Goal: Task Accomplishment & Management: Use online tool/utility

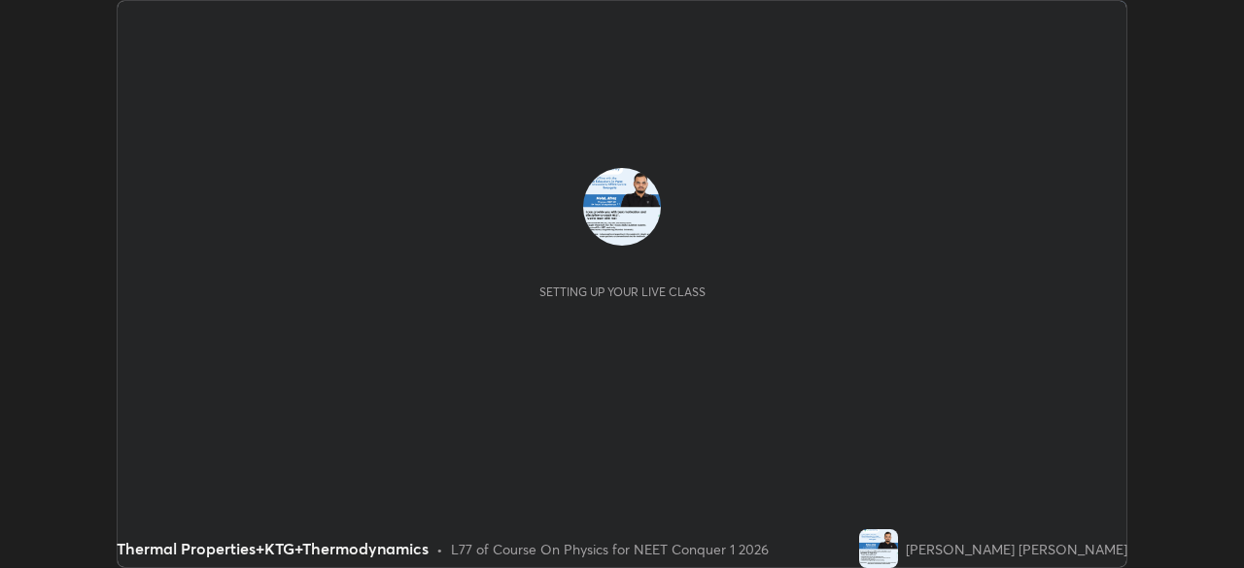
scroll to position [568, 1243]
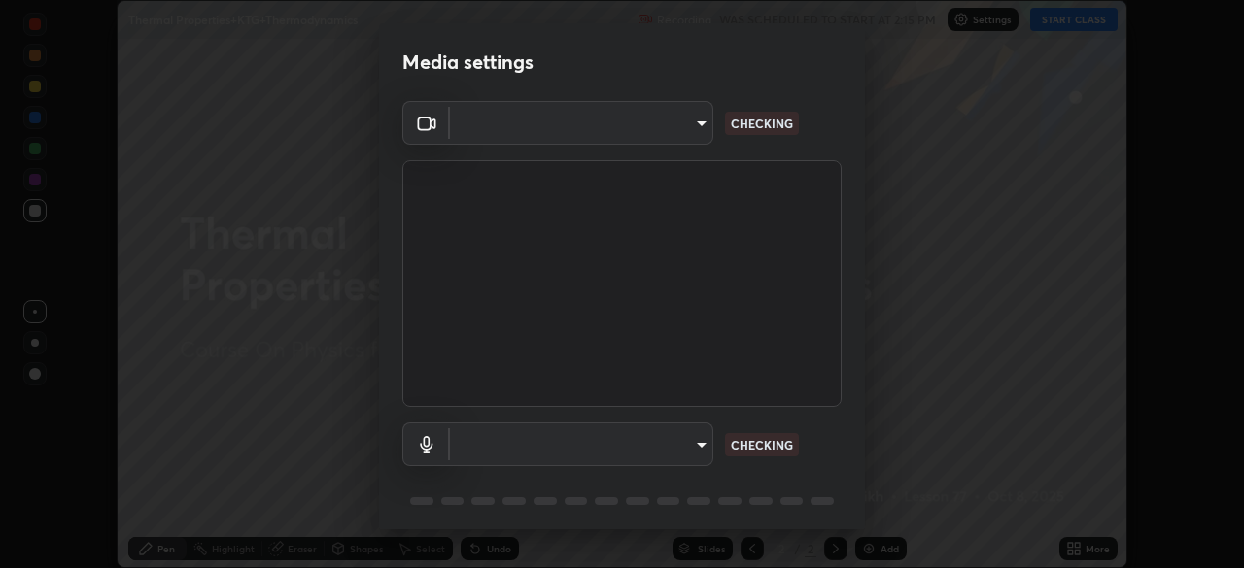
type input "878bb5f6a99355e2393efba74ceef3b3f7716bef1db07c11a5baaa90f242d193"
click at [684, 440] on body "Erase all Thermal Properties+KTG+Thermodynamics Recording WAS SCHEDULED TO STAR…" at bounding box center [622, 284] width 1244 height 568
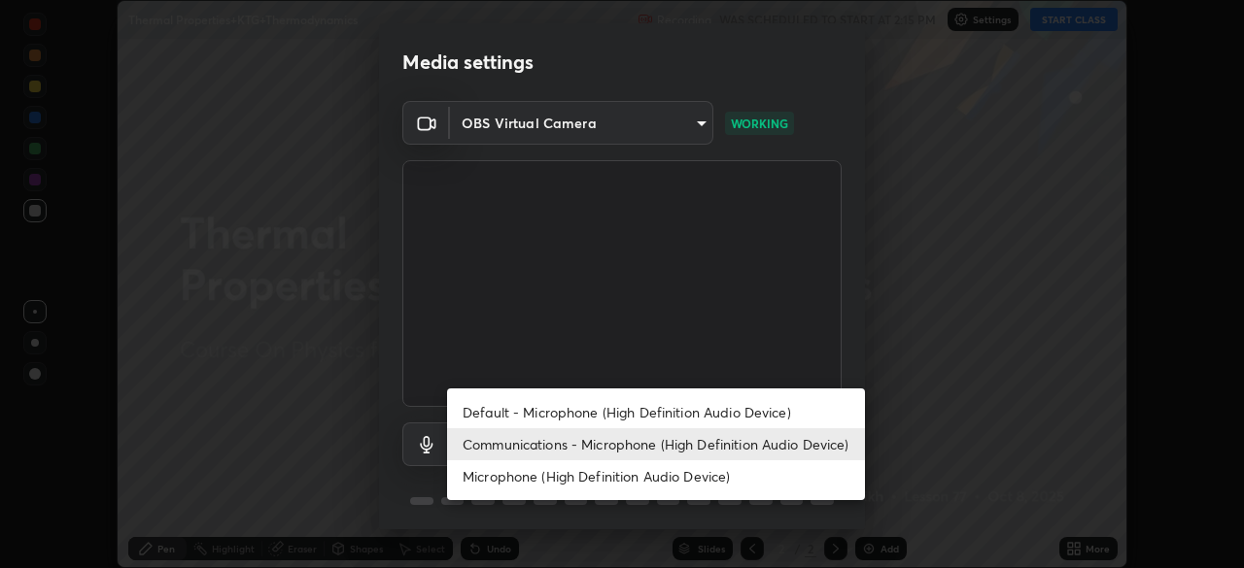
click at [734, 428] on li "Default - Microphone (High Definition Audio Device)" at bounding box center [656, 412] width 418 height 32
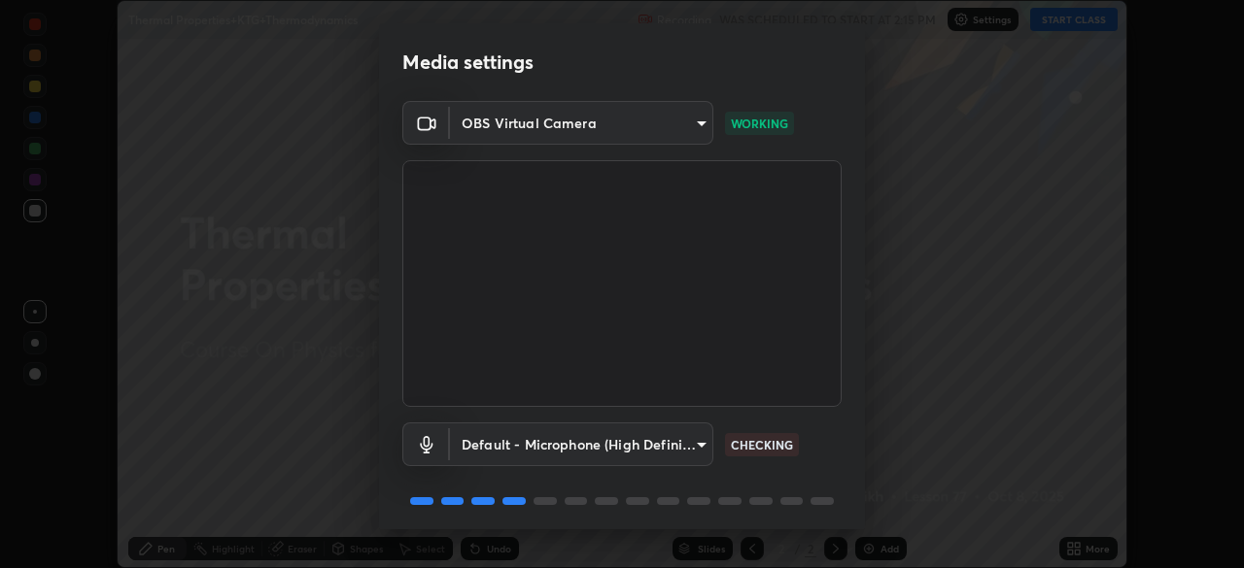
click at [699, 448] on body "Erase all Thermal Properties+KTG+Thermodynamics Recording WAS SCHEDULED TO STAR…" at bounding box center [622, 284] width 1244 height 568
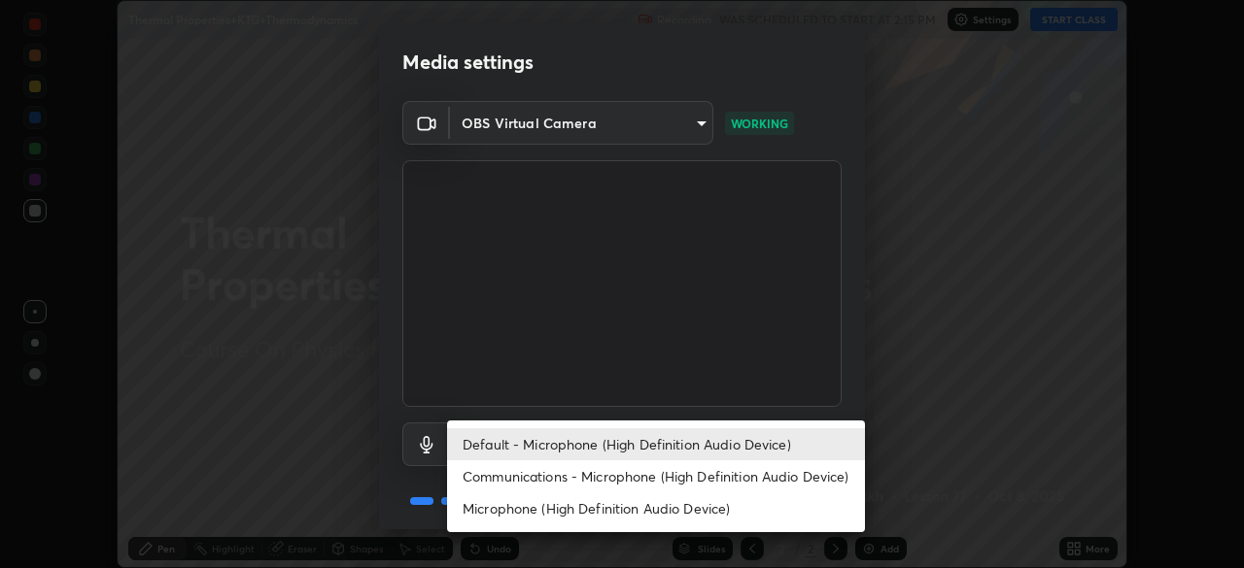
click at [749, 478] on li "Communications - Microphone (High Definition Audio Device)" at bounding box center [656, 477] width 418 height 32
type input "communications"
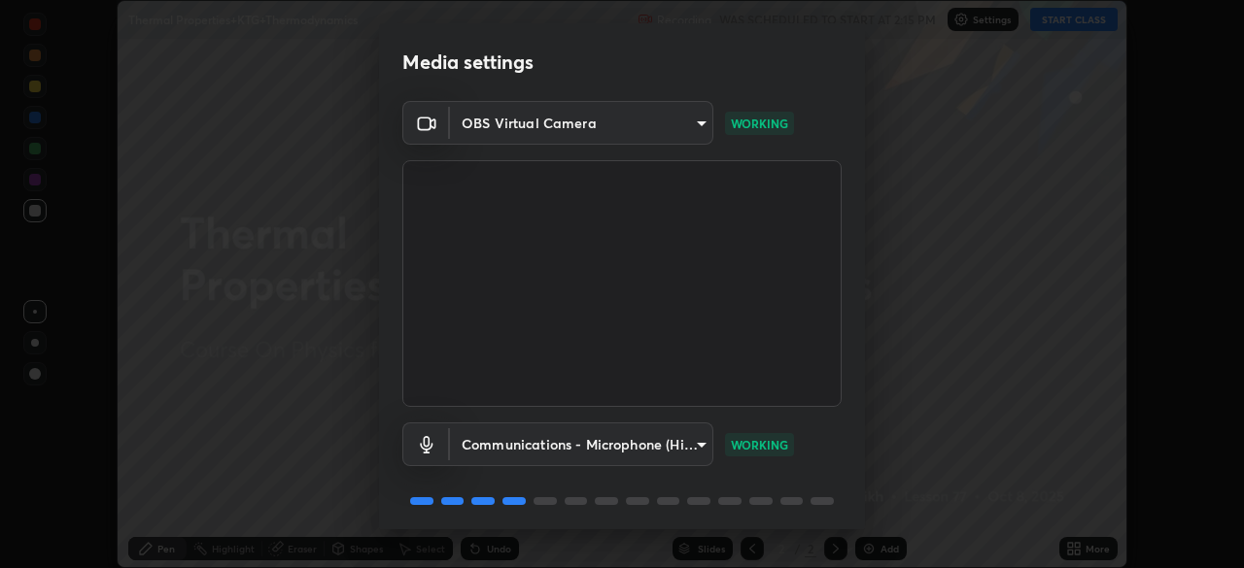
scroll to position [69, 0]
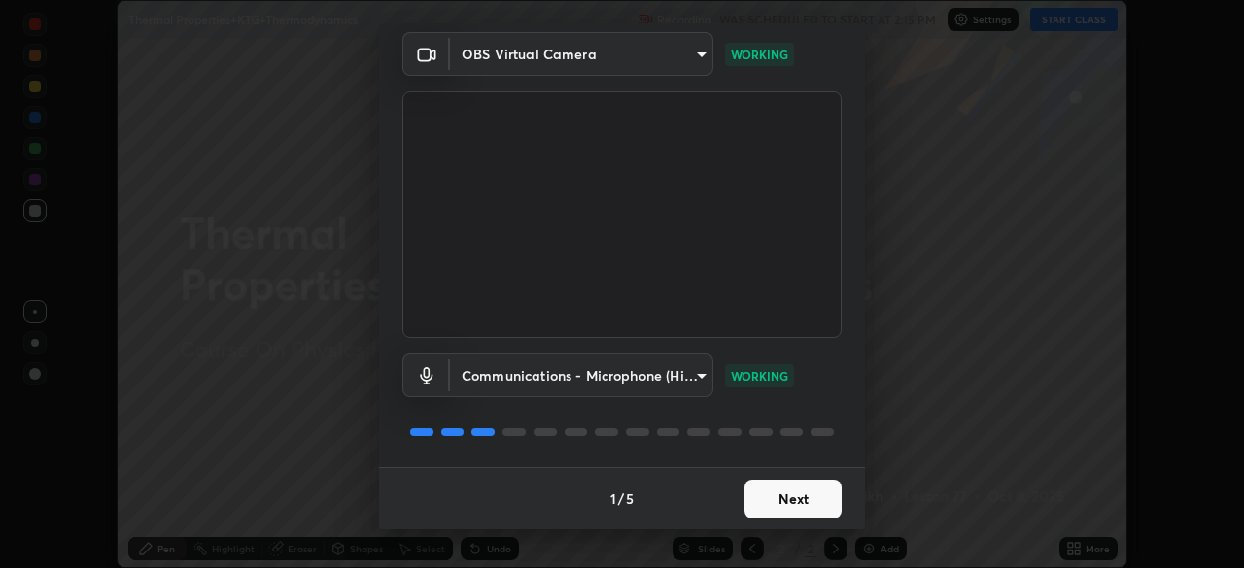
click at [813, 493] on button "Next" at bounding box center [792, 499] width 97 height 39
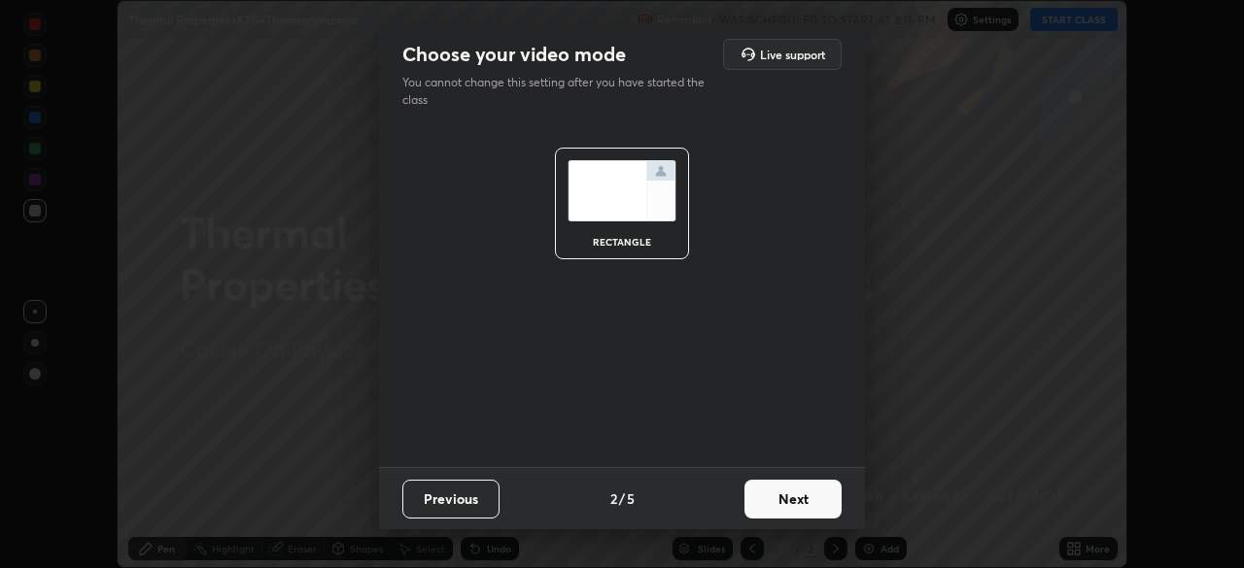
click at [815, 498] on button "Next" at bounding box center [792, 499] width 97 height 39
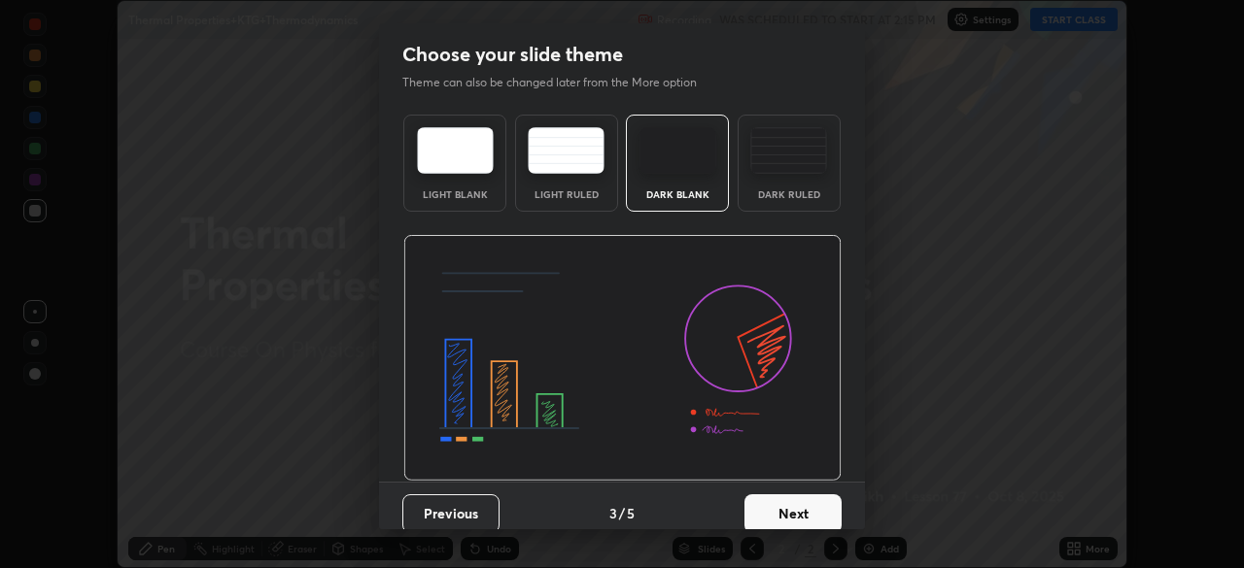
click at [817, 504] on button "Next" at bounding box center [792, 514] width 97 height 39
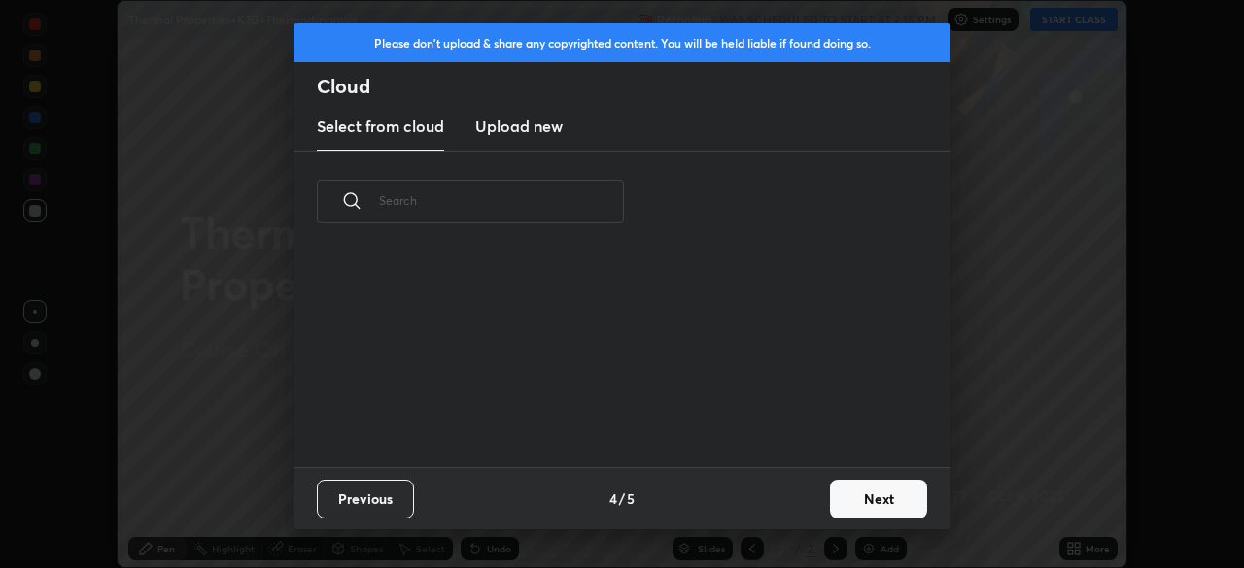
click at [830, 506] on button "Next" at bounding box center [878, 499] width 97 height 39
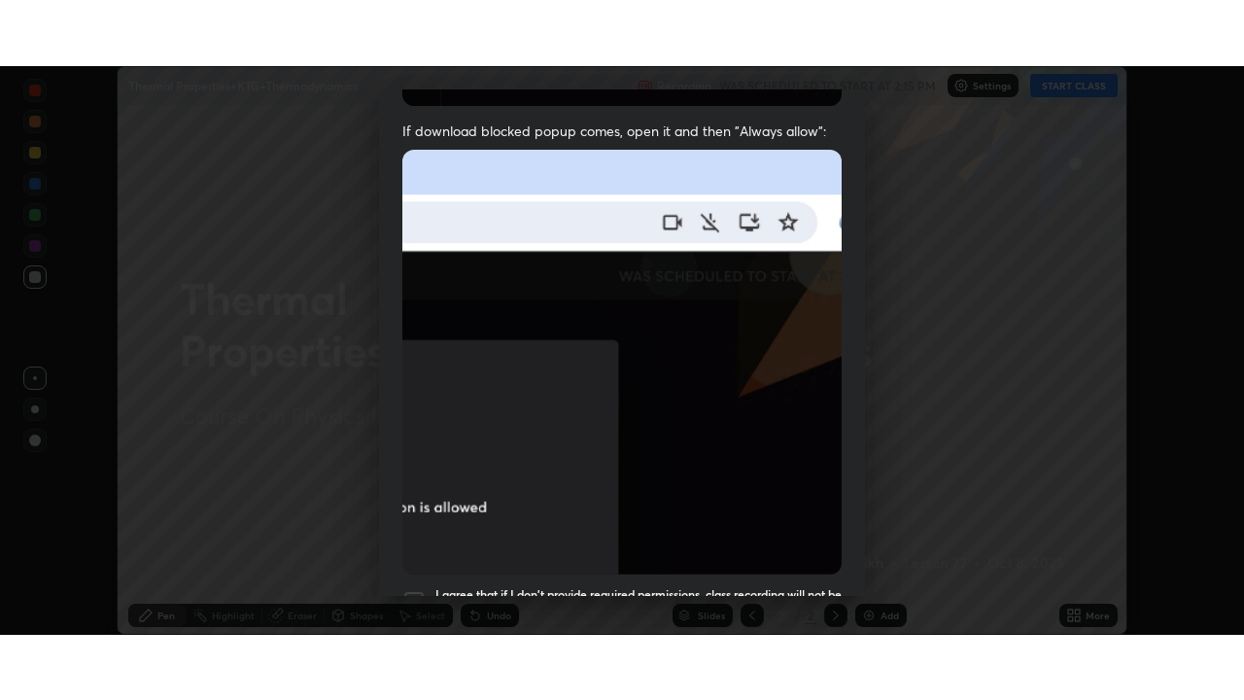
scroll to position [465, 0]
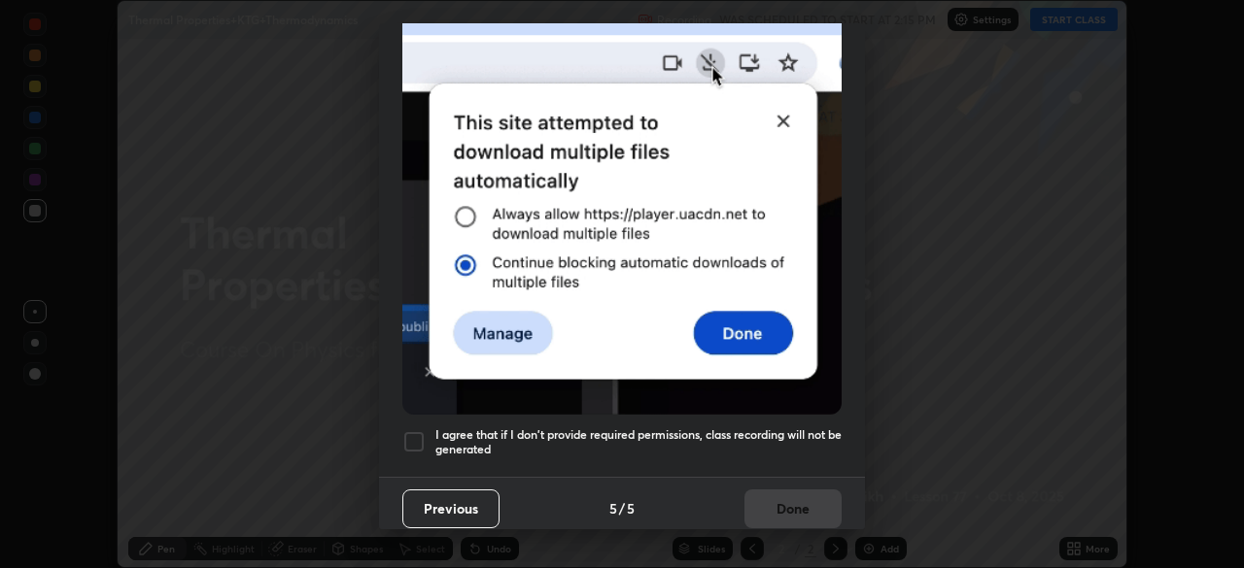
click at [420, 433] on div at bounding box center [413, 441] width 23 height 23
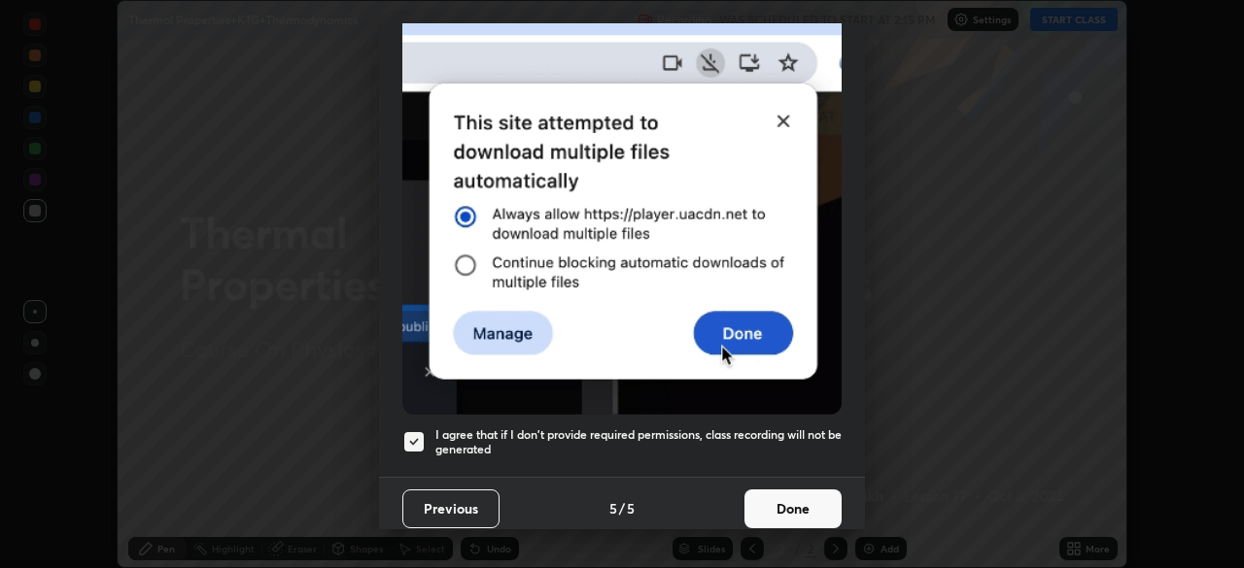
click at [816, 515] on button "Done" at bounding box center [792, 509] width 97 height 39
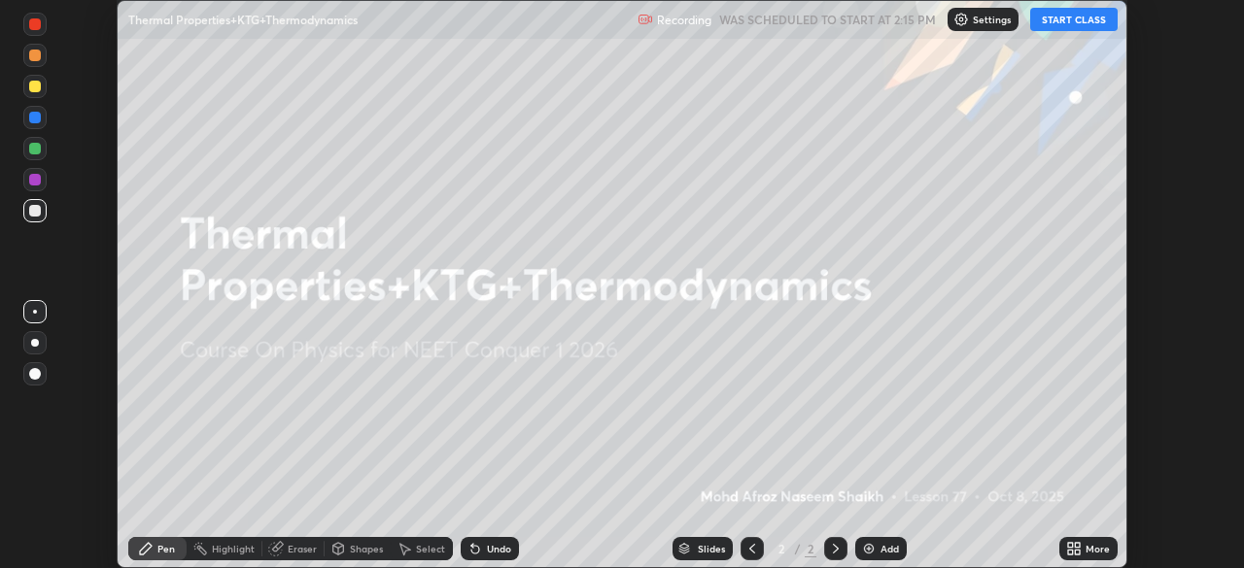
click at [1080, 20] on button "START CLASS" at bounding box center [1073, 19] width 87 height 23
click at [1070, 553] on icon at bounding box center [1070, 552] width 5 height 5
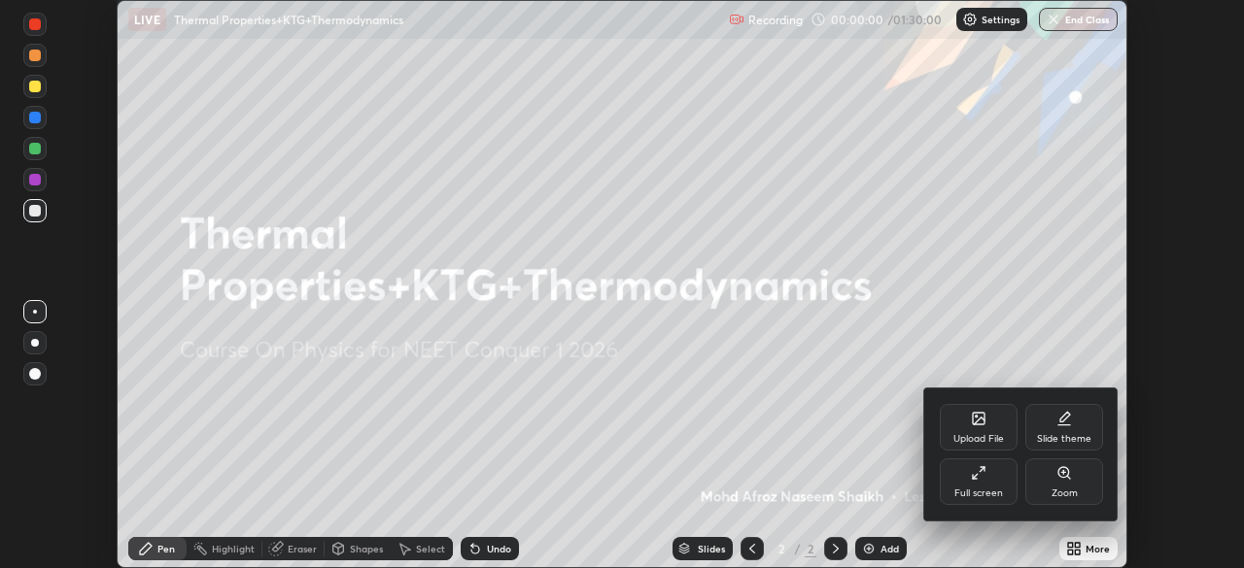
click at [978, 477] on icon at bounding box center [979, 473] width 16 height 16
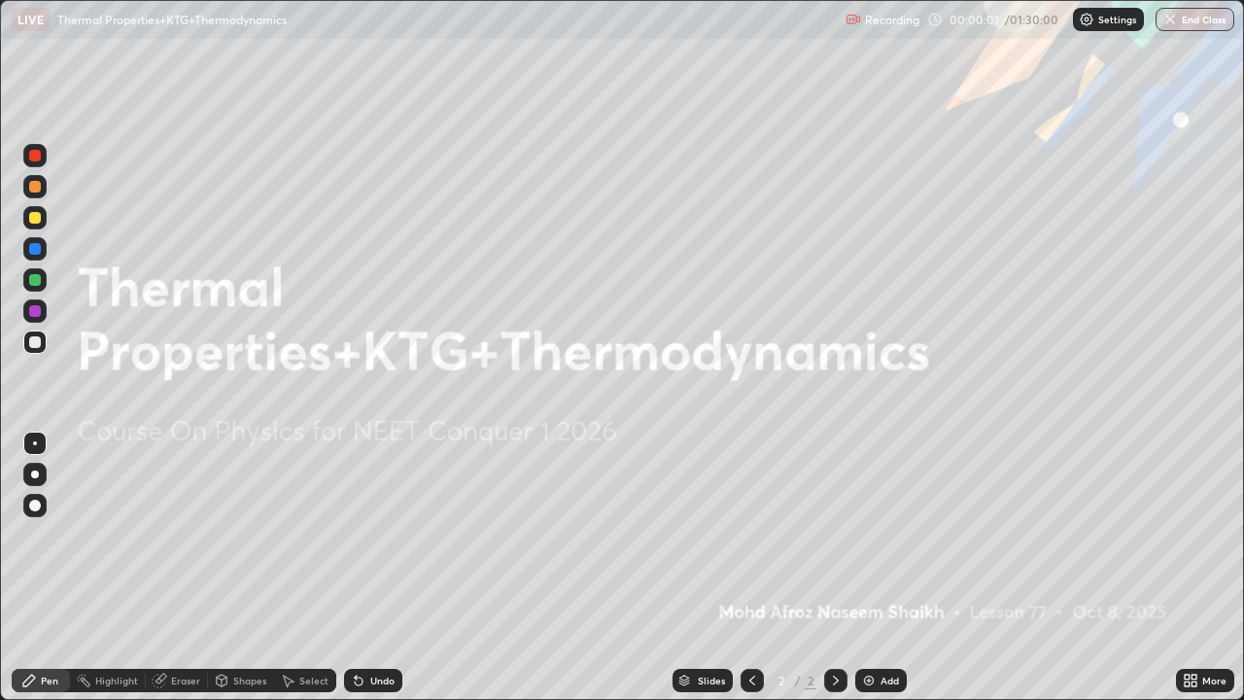
scroll to position [700, 1244]
click at [864, 567] on img at bounding box center [869, 680] width 16 height 16
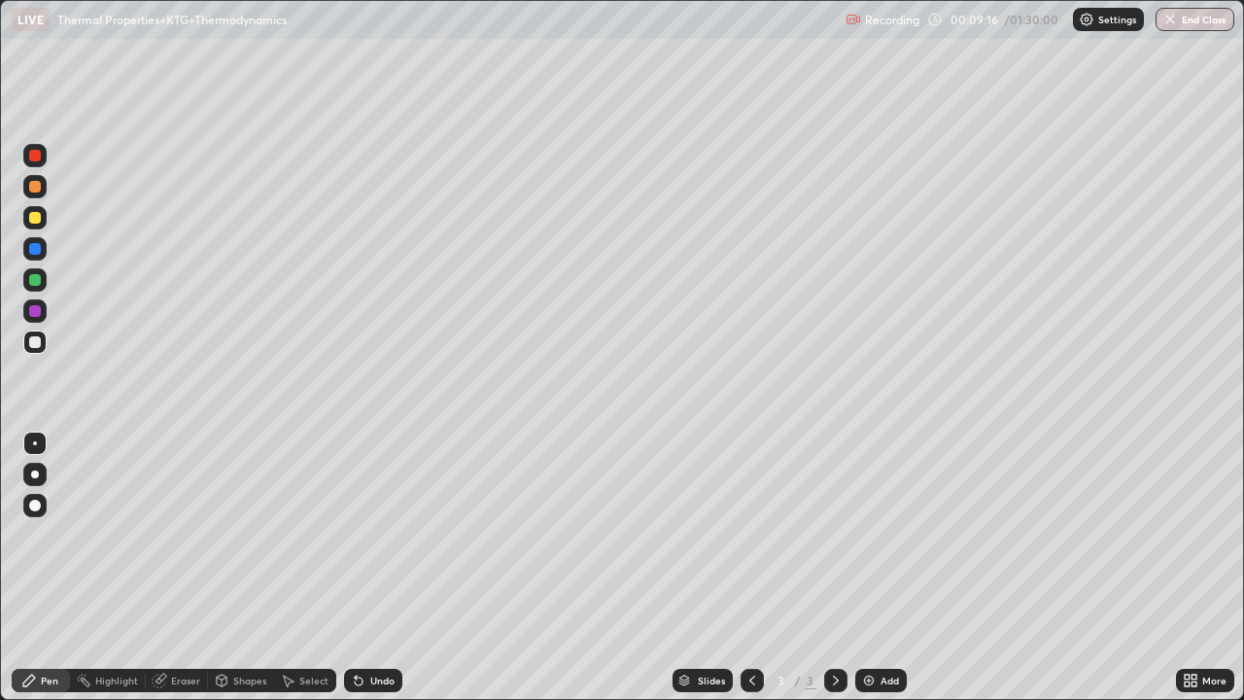
click at [33, 218] on div at bounding box center [35, 218] width 12 height 12
click at [45, 340] on div at bounding box center [34, 341] width 23 height 23
click at [35, 215] on div at bounding box center [35, 218] width 12 height 12
click at [36, 187] on div at bounding box center [35, 187] width 12 height 12
click at [26, 190] on div at bounding box center [34, 186] width 23 height 23
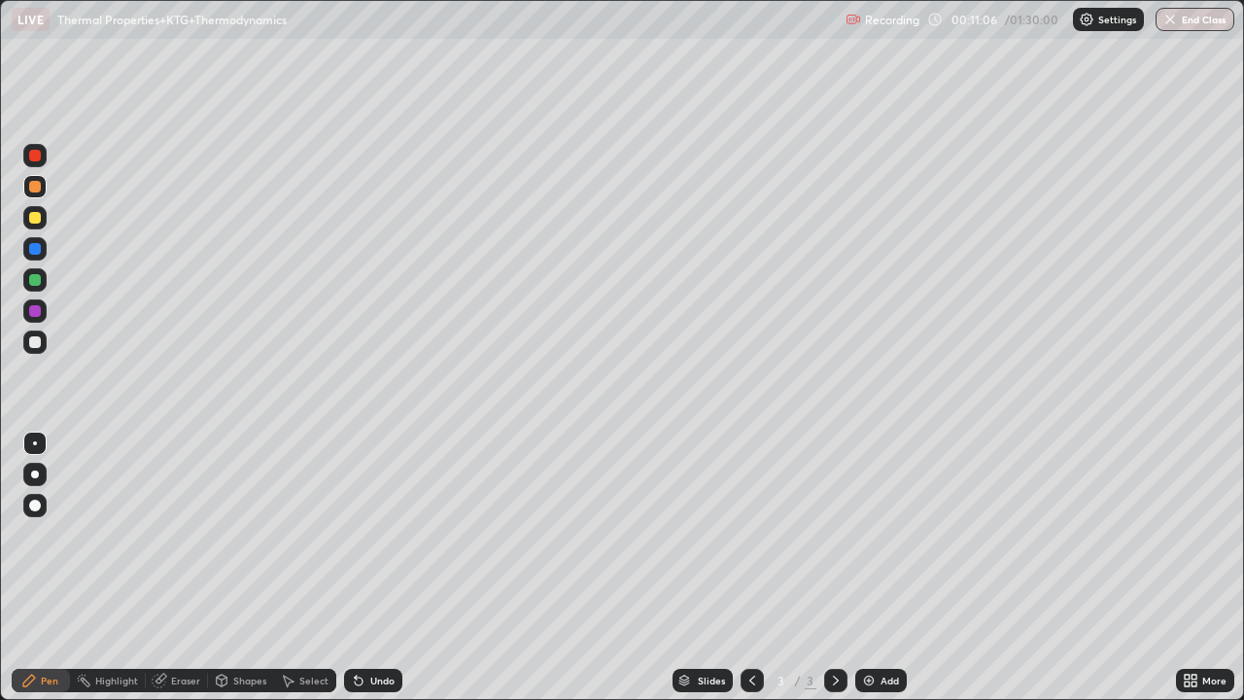
click at [36, 342] on div at bounding box center [35, 342] width 12 height 12
click at [24, 221] on div at bounding box center [34, 217] width 23 height 23
click at [35, 343] on div at bounding box center [35, 342] width 12 height 12
click at [32, 219] on div at bounding box center [35, 218] width 12 height 12
click at [34, 197] on div at bounding box center [34, 186] width 23 height 23
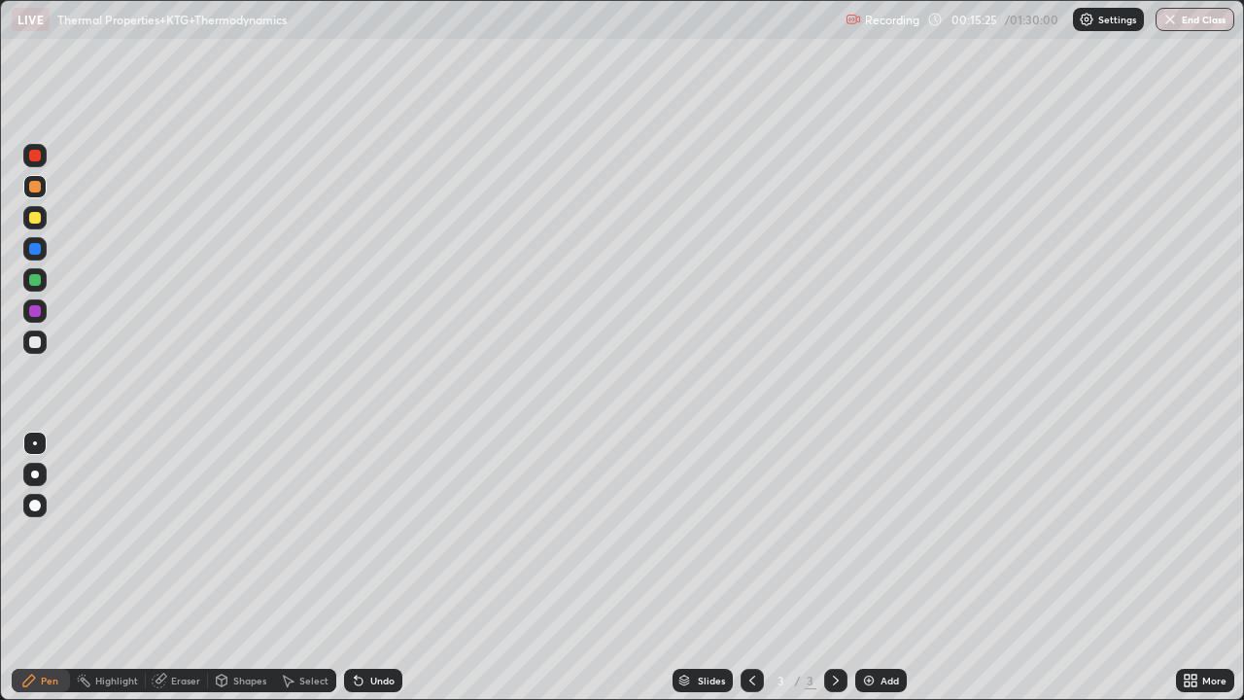
click at [364, 567] on div "Undo" at bounding box center [373, 680] width 58 height 23
click at [357, 567] on icon at bounding box center [359, 681] width 8 height 8
click at [39, 155] on div at bounding box center [35, 156] width 12 height 12
click at [33, 188] on div at bounding box center [35, 187] width 12 height 12
click at [355, 567] on icon at bounding box center [356, 676] width 2 height 2
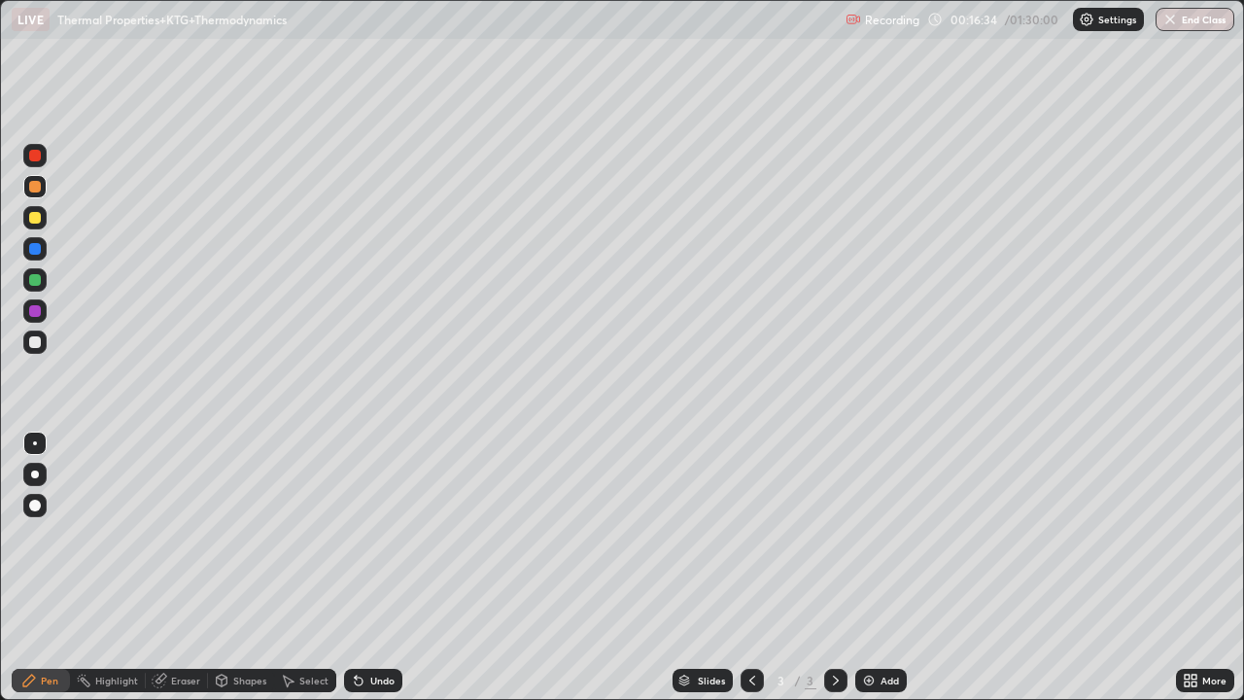
click at [30, 154] on div at bounding box center [35, 156] width 12 height 12
click at [863, 567] on img at bounding box center [869, 680] width 16 height 16
click at [748, 567] on icon at bounding box center [752, 680] width 16 height 16
click at [831, 567] on icon at bounding box center [836, 680] width 16 height 16
click at [34, 188] on div at bounding box center [35, 187] width 12 height 12
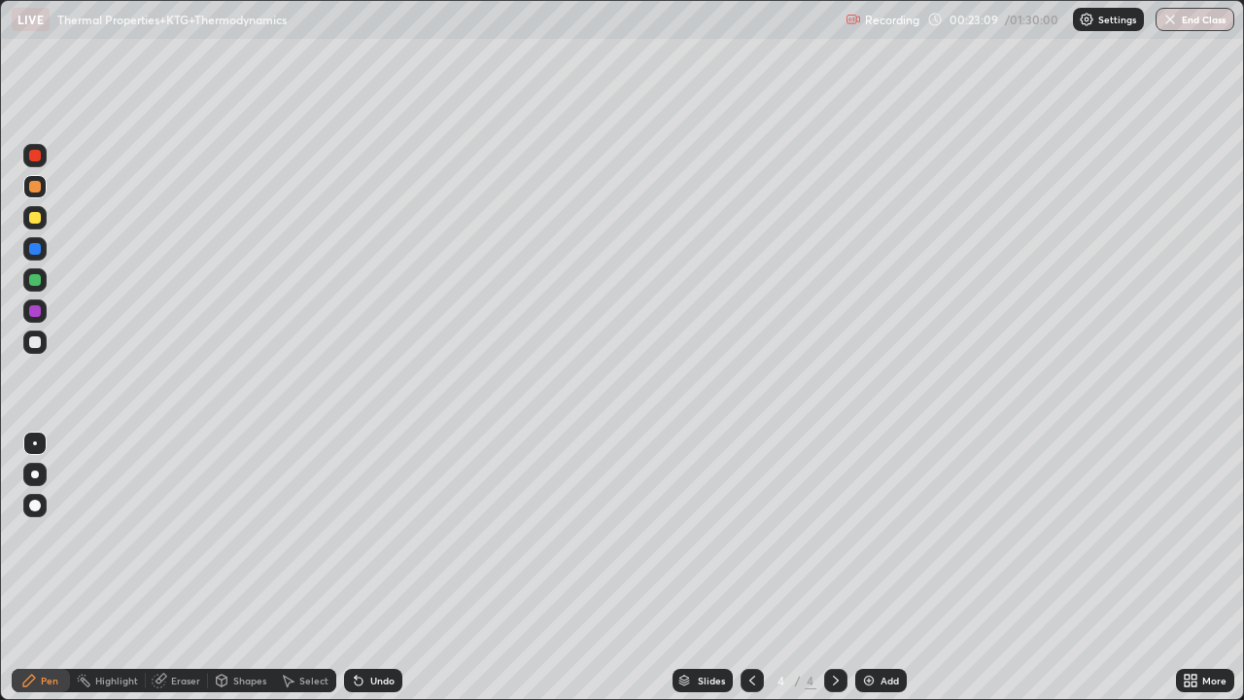
click at [36, 221] on div at bounding box center [35, 218] width 12 height 12
click at [40, 337] on div at bounding box center [34, 341] width 23 height 23
click at [23, 188] on div at bounding box center [34, 186] width 23 height 23
click at [32, 154] on div at bounding box center [35, 156] width 12 height 12
click at [36, 337] on div at bounding box center [35, 342] width 12 height 12
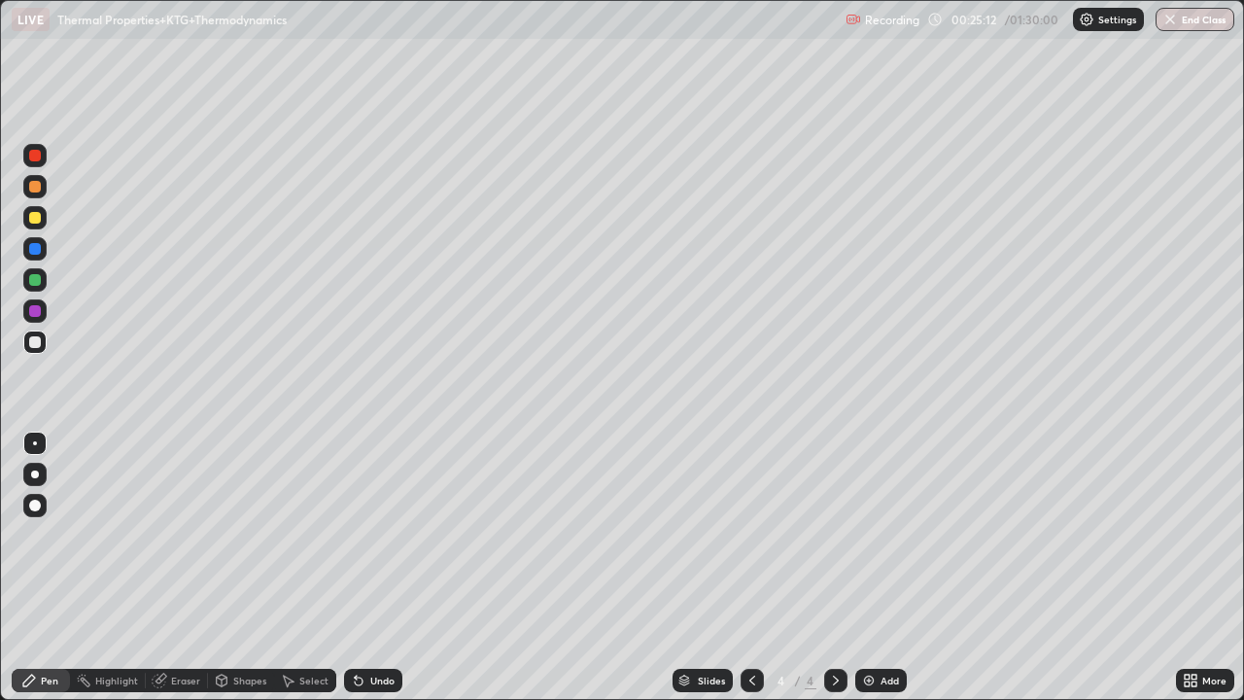
click at [35, 159] on div at bounding box center [35, 156] width 12 height 12
click at [44, 189] on div at bounding box center [34, 186] width 23 height 23
click at [38, 341] on div at bounding box center [35, 342] width 12 height 12
click at [34, 218] on div at bounding box center [35, 218] width 12 height 12
click at [35, 154] on div at bounding box center [35, 156] width 12 height 12
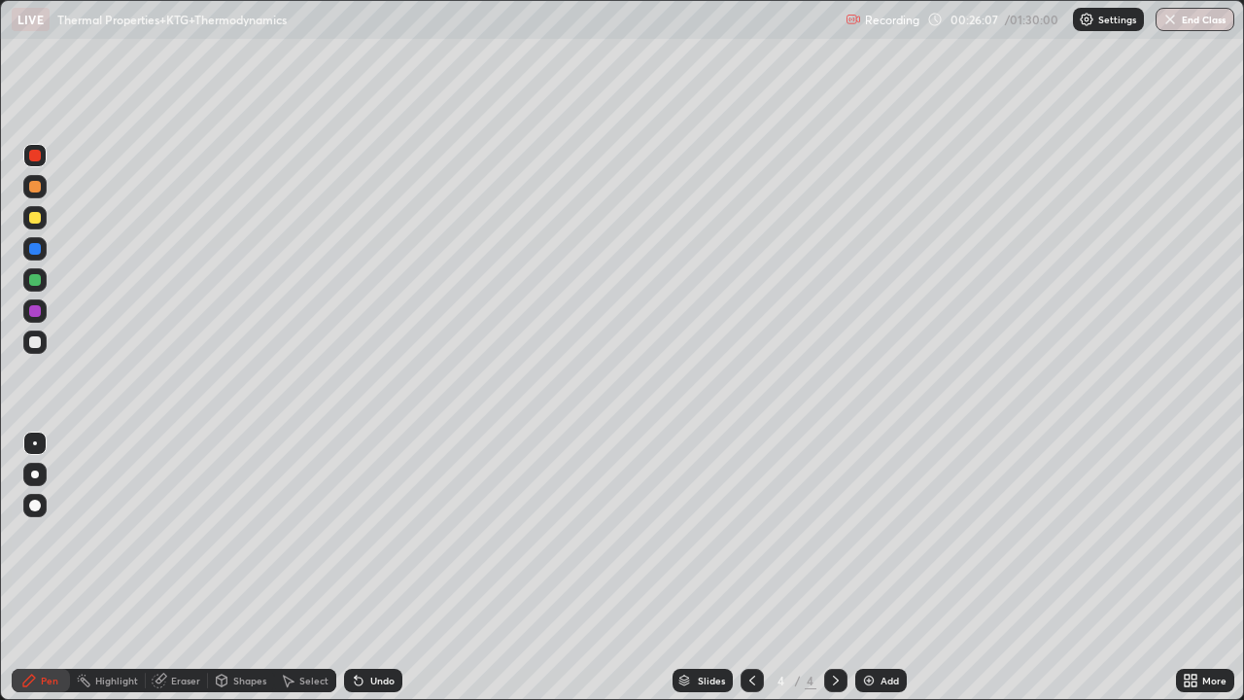
click at [39, 182] on div at bounding box center [35, 187] width 12 height 12
click at [37, 336] on div at bounding box center [35, 342] width 12 height 12
click at [179, 567] on div "Eraser" at bounding box center [177, 680] width 62 height 23
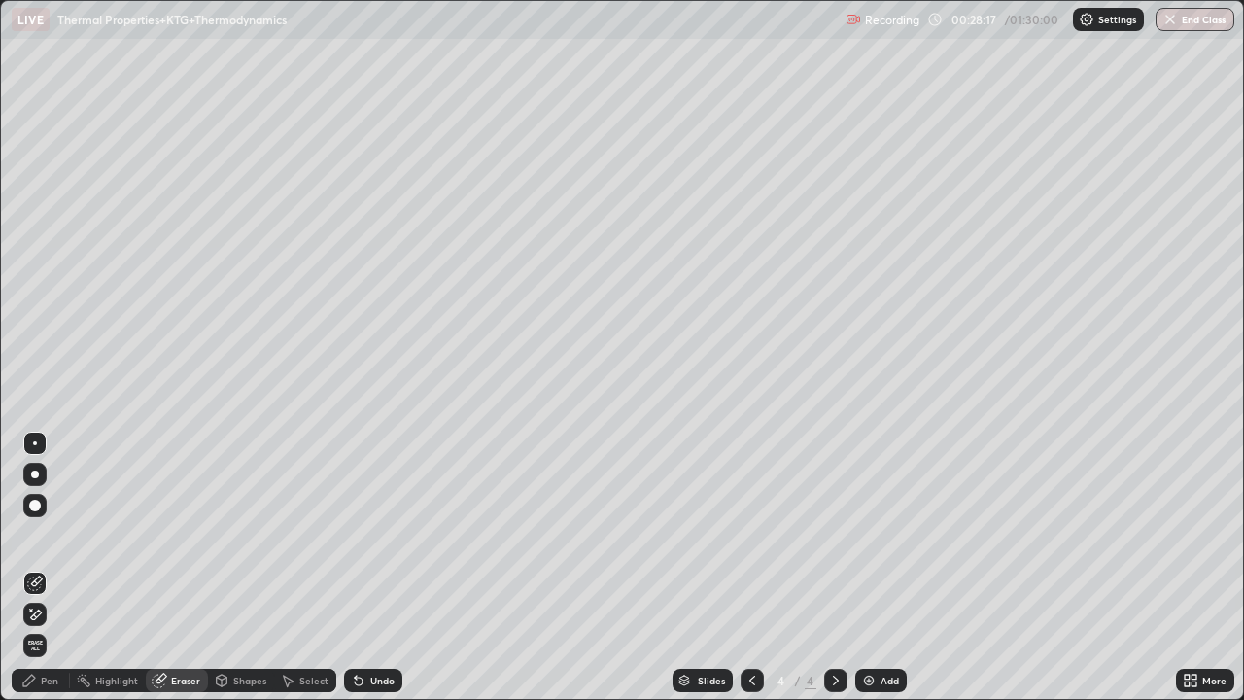
click at [49, 567] on div "Pen" at bounding box center [49, 680] width 17 height 10
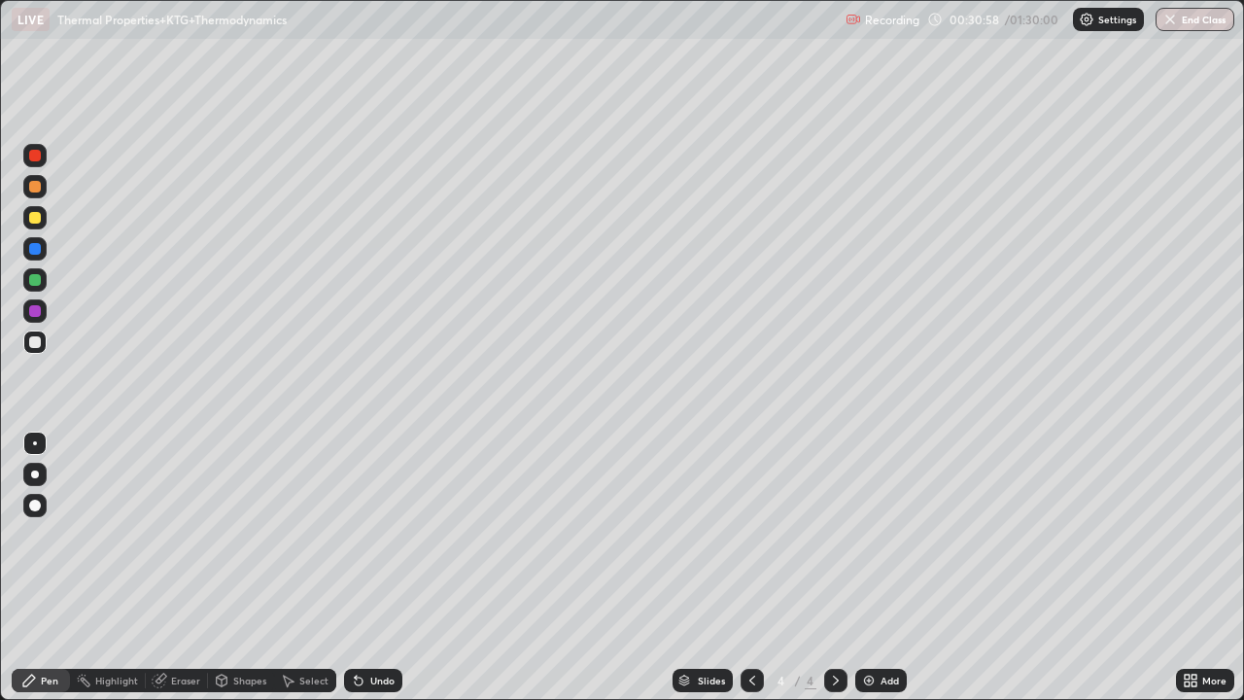
click at [161, 567] on icon at bounding box center [160, 678] width 11 height 10
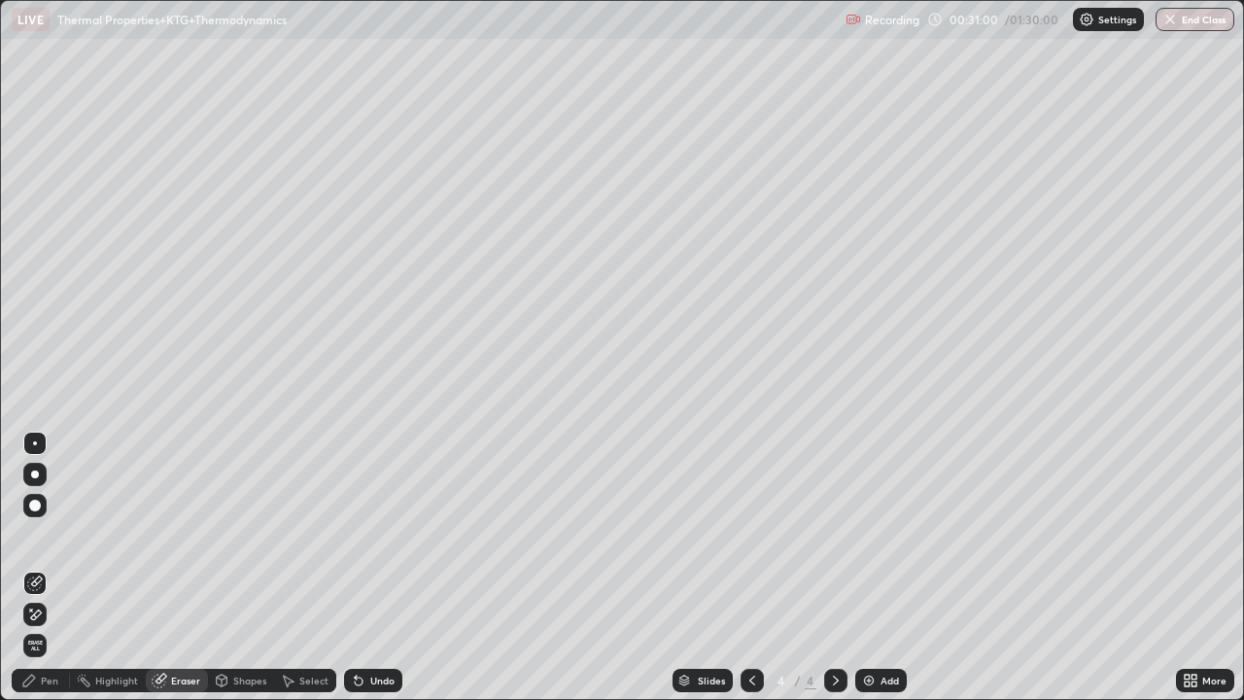
click at [43, 567] on div "Pen" at bounding box center [49, 680] width 17 height 10
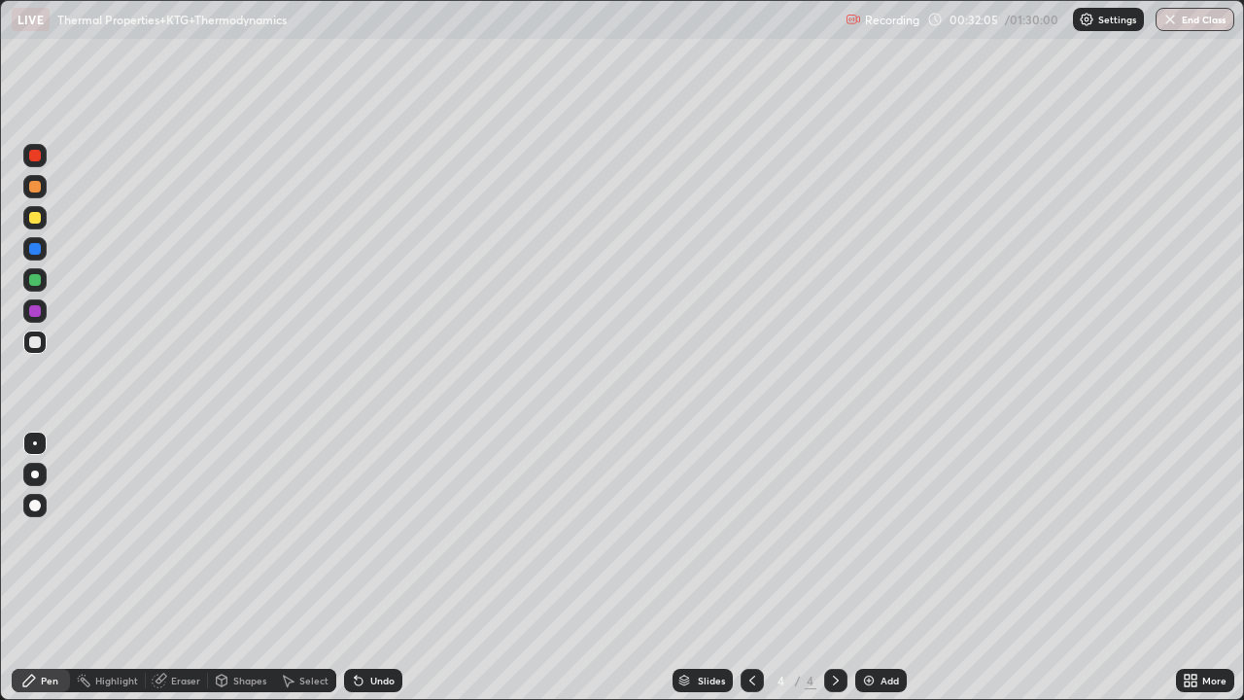
click at [861, 567] on img at bounding box center [869, 680] width 16 height 16
click at [35, 190] on div at bounding box center [35, 187] width 12 height 12
click at [360, 567] on icon at bounding box center [359, 680] width 16 height 16
click at [357, 567] on icon at bounding box center [359, 681] width 8 height 8
click at [351, 567] on div "Undo" at bounding box center [373, 680] width 58 height 23
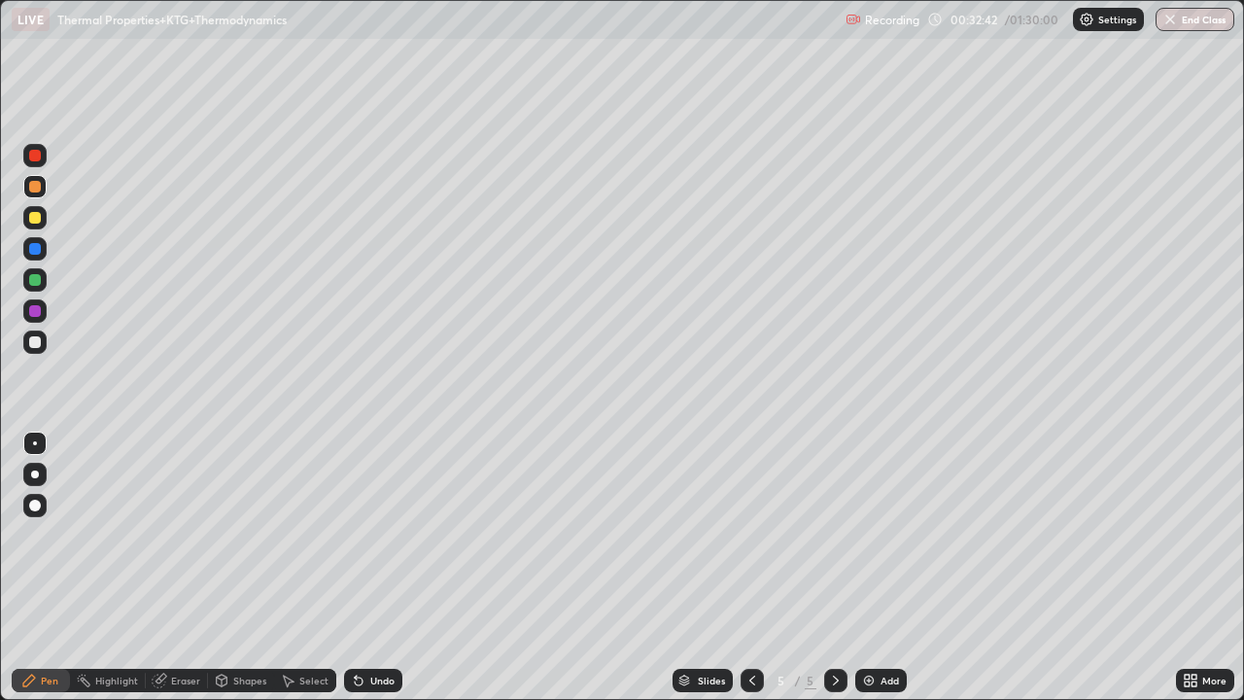
click at [36, 220] on div at bounding box center [35, 218] width 12 height 12
click at [33, 189] on div at bounding box center [35, 187] width 12 height 12
click at [36, 220] on div at bounding box center [35, 218] width 12 height 12
click at [34, 182] on div at bounding box center [35, 187] width 12 height 12
click at [31, 152] on div at bounding box center [35, 156] width 12 height 12
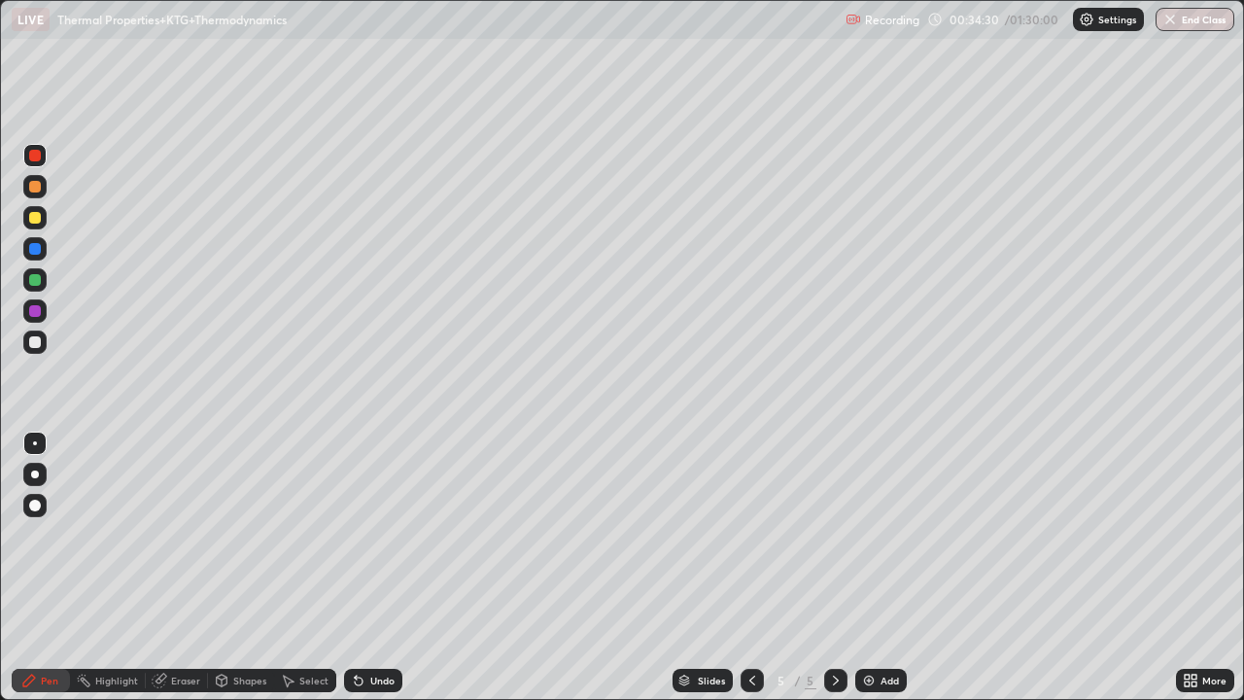
click at [353, 567] on icon at bounding box center [359, 680] width 16 height 16
click at [36, 190] on div at bounding box center [35, 187] width 12 height 12
click at [29, 219] on div at bounding box center [35, 218] width 12 height 12
click at [32, 342] on div at bounding box center [35, 342] width 12 height 12
click at [356, 567] on icon at bounding box center [359, 681] width 8 height 8
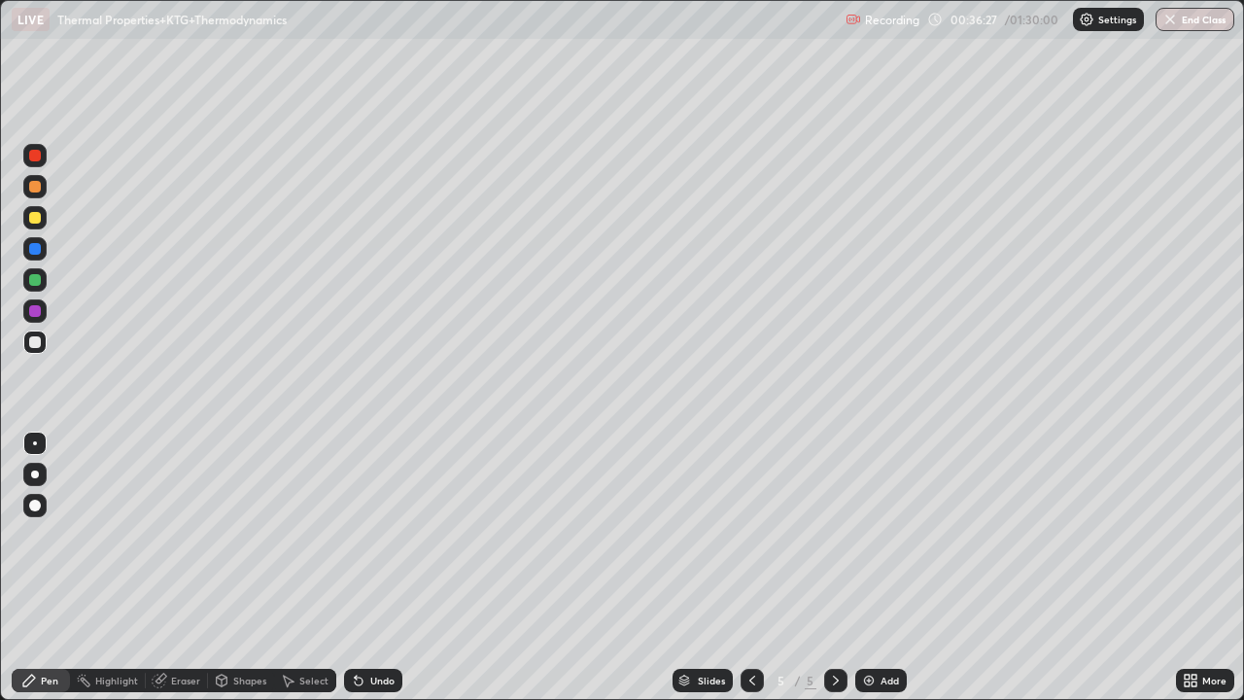
click at [364, 567] on div "Undo" at bounding box center [373, 680] width 58 height 23
click at [29, 222] on div at bounding box center [35, 218] width 12 height 12
click at [38, 338] on div at bounding box center [35, 342] width 12 height 12
click at [45, 159] on div at bounding box center [34, 155] width 23 height 23
click at [40, 344] on div at bounding box center [35, 342] width 12 height 12
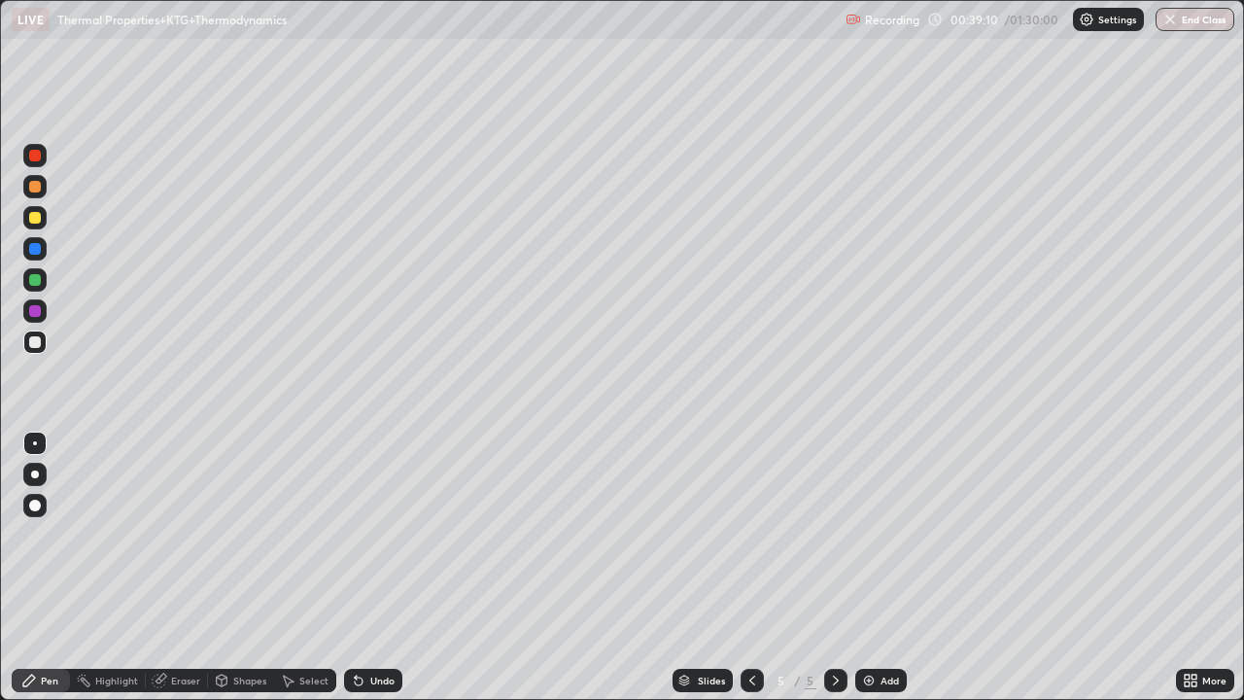
click at [298, 567] on div "Select" at bounding box center [305, 680] width 62 height 23
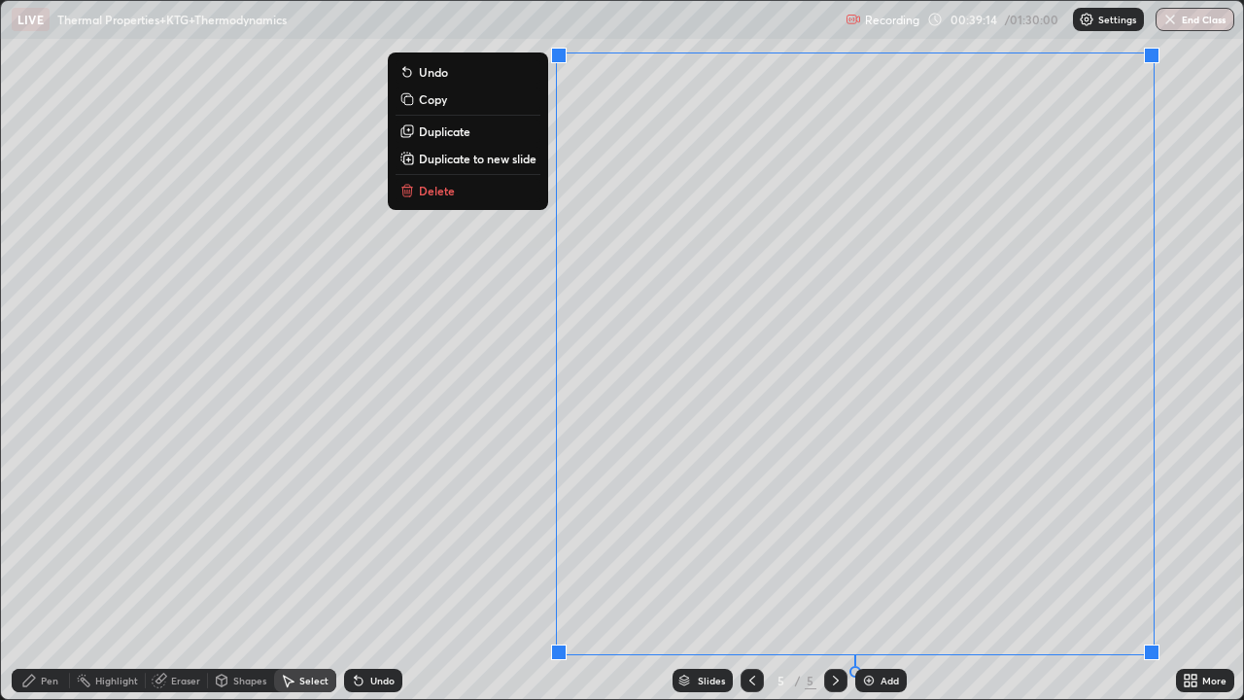
click at [512, 158] on p "Duplicate to new slide" at bounding box center [478, 159] width 118 height 16
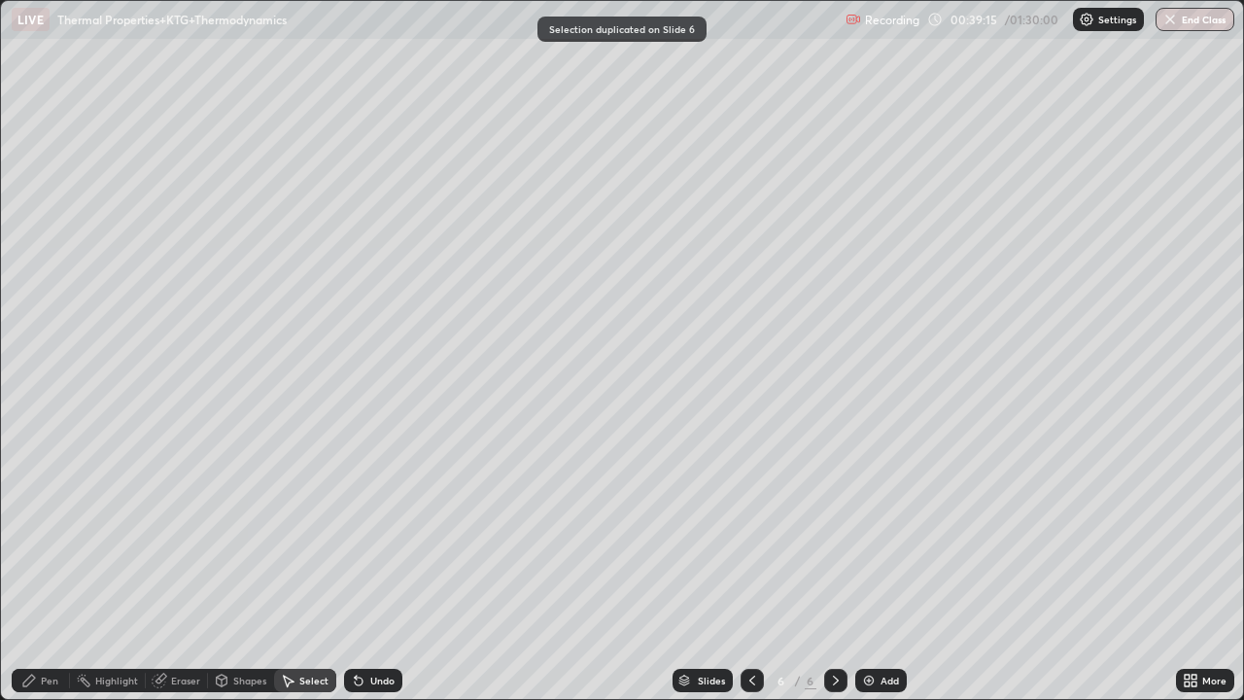
click at [180, 567] on div "Eraser" at bounding box center [185, 680] width 29 height 10
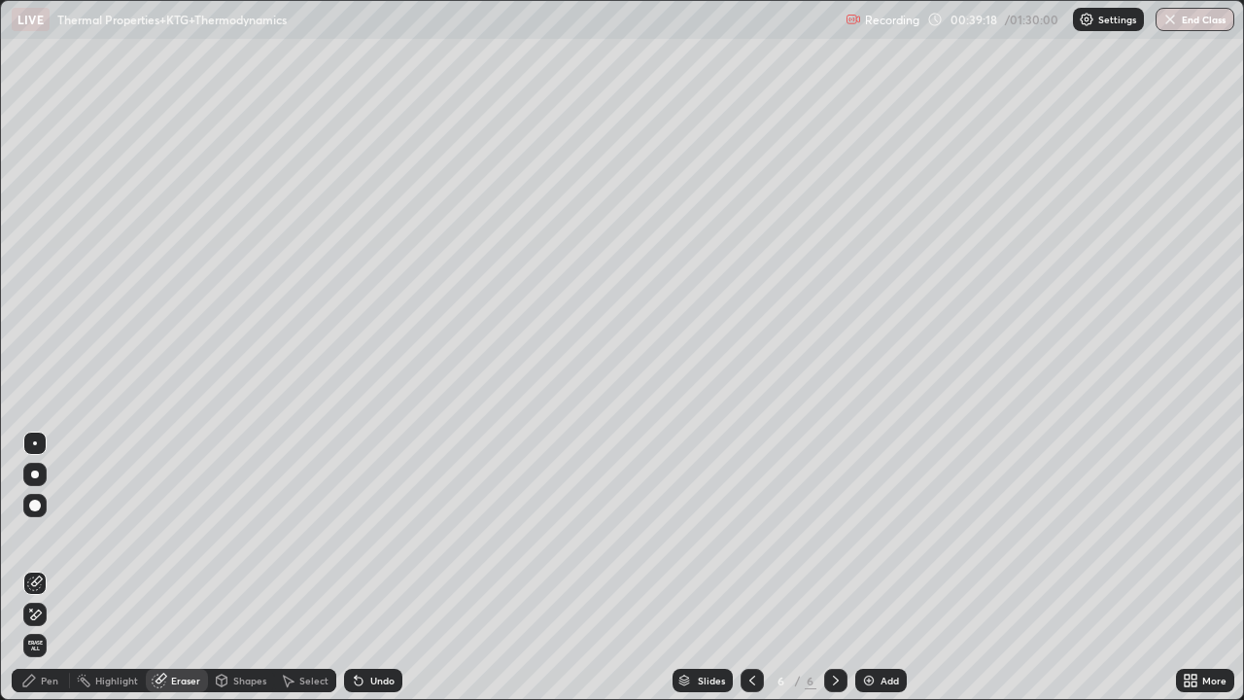
click at [43, 567] on div "Pen" at bounding box center [49, 680] width 17 height 10
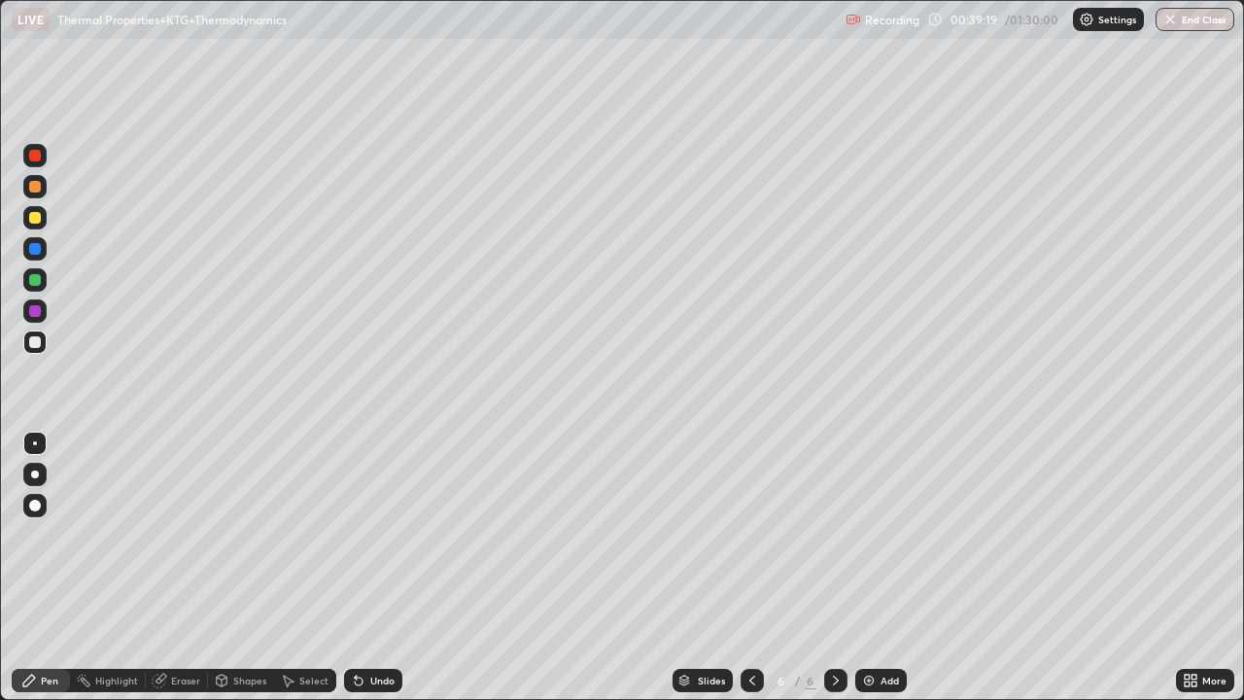
click at [35, 340] on div at bounding box center [35, 342] width 12 height 12
click at [360, 567] on div "Undo" at bounding box center [373, 680] width 58 height 23
click at [40, 216] on div at bounding box center [35, 218] width 12 height 12
click at [31, 340] on div at bounding box center [35, 342] width 12 height 12
click at [38, 341] on div at bounding box center [35, 342] width 12 height 12
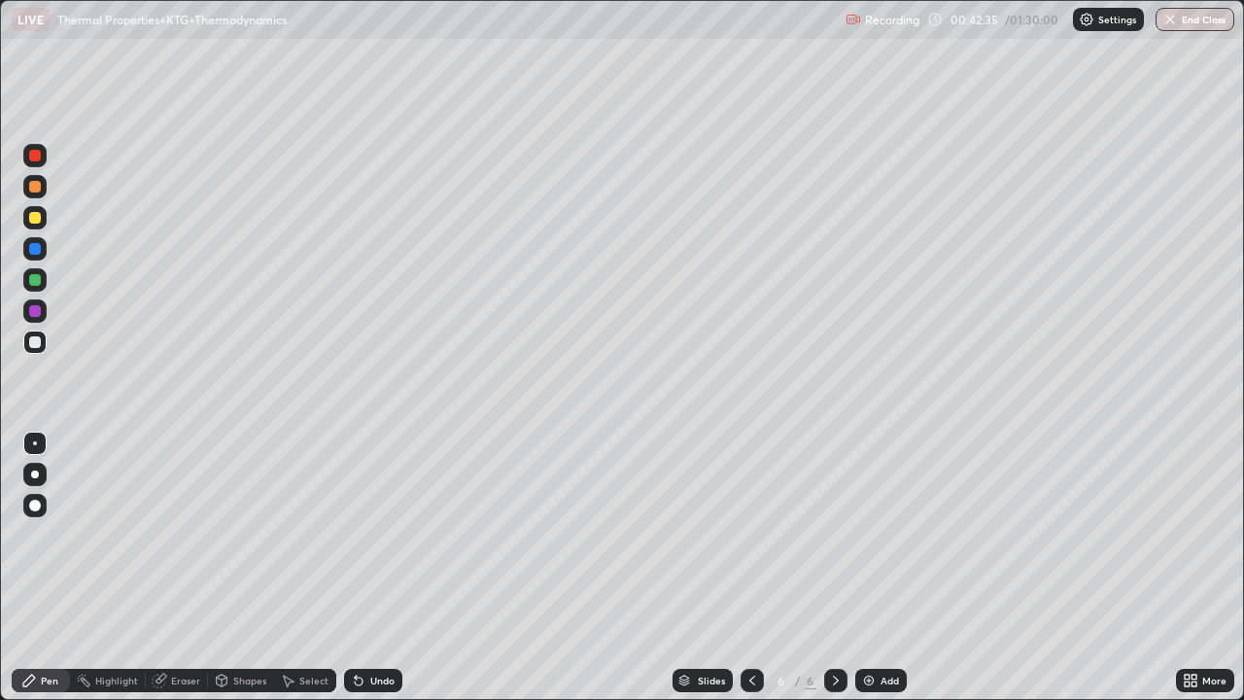
click at [751, 567] on div at bounding box center [751, 680] width 23 height 23
click at [840, 567] on icon at bounding box center [836, 680] width 16 height 16
click at [277, 567] on div "Select" at bounding box center [305, 680] width 62 height 23
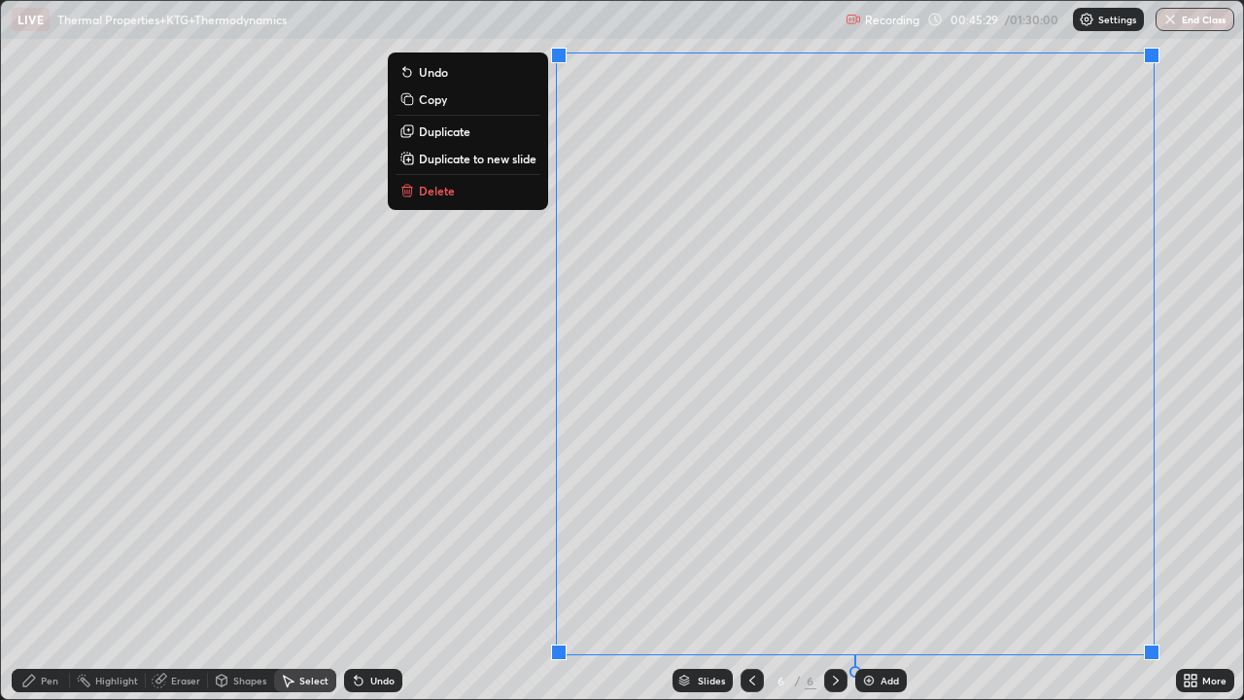
click at [434, 192] on p "Delete" at bounding box center [437, 191] width 36 height 16
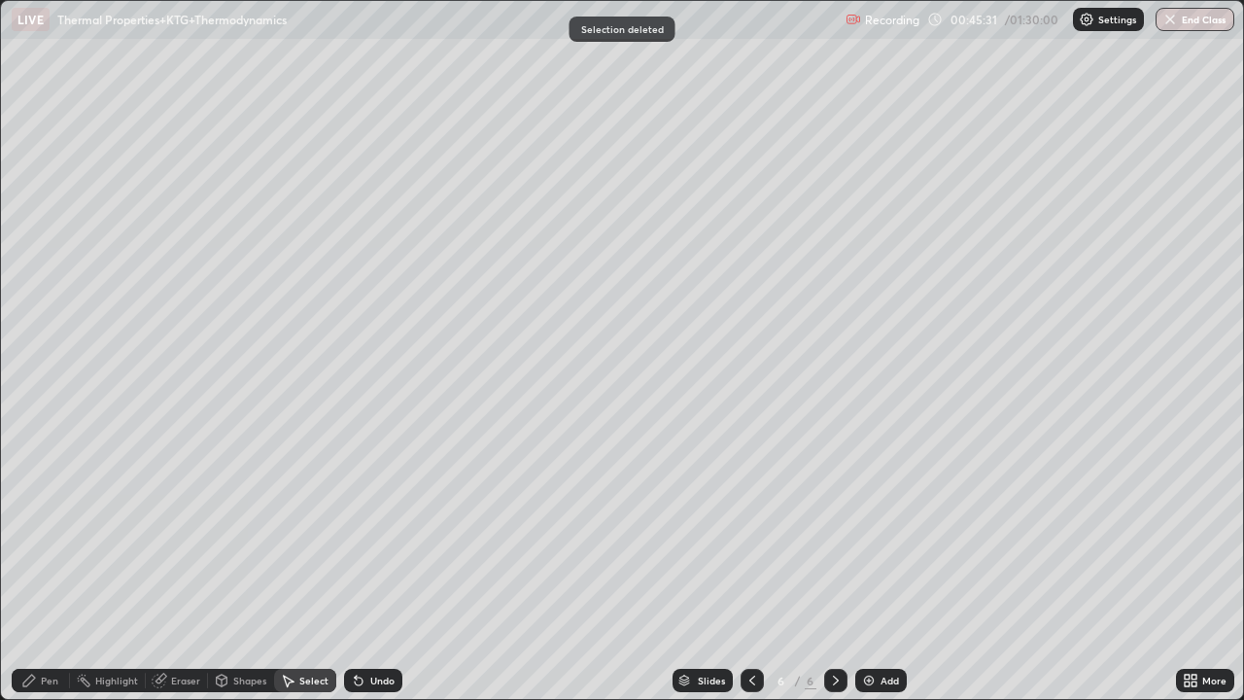
click at [35, 567] on icon at bounding box center [29, 680] width 16 height 16
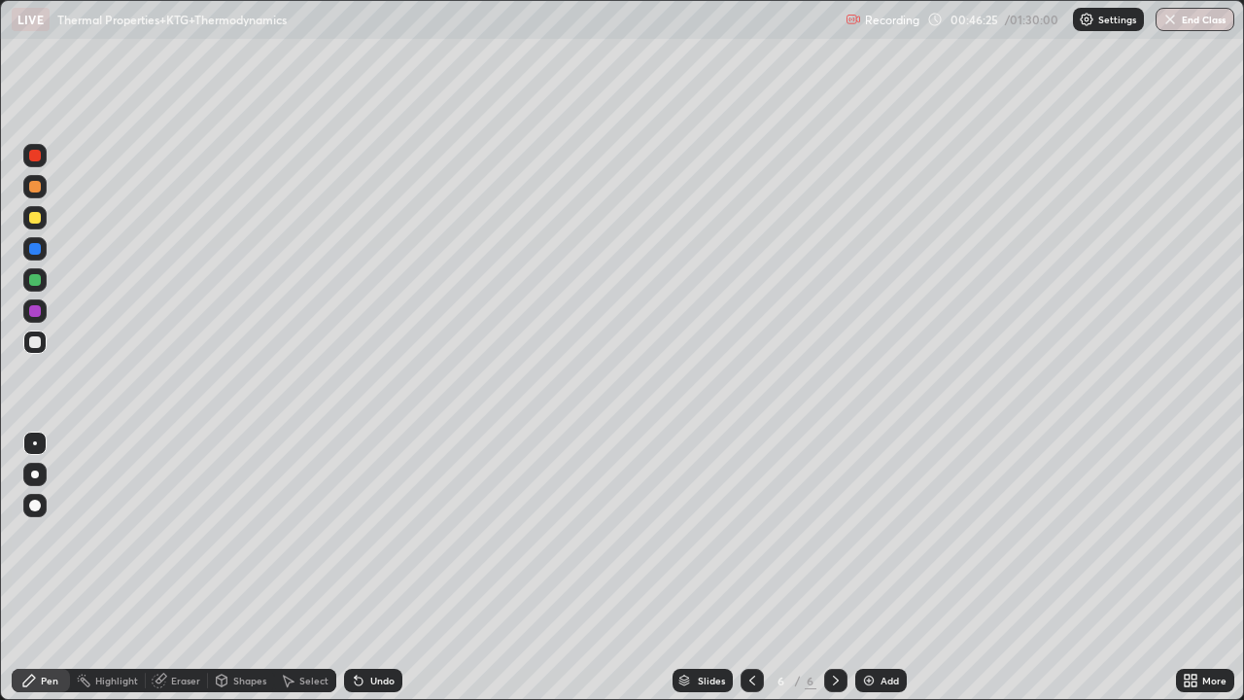
click at [375, 567] on div "Undo" at bounding box center [373, 680] width 58 height 23
click at [188, 567] on div "Eraser" at bounding box center [177, 680] width 62 height 23
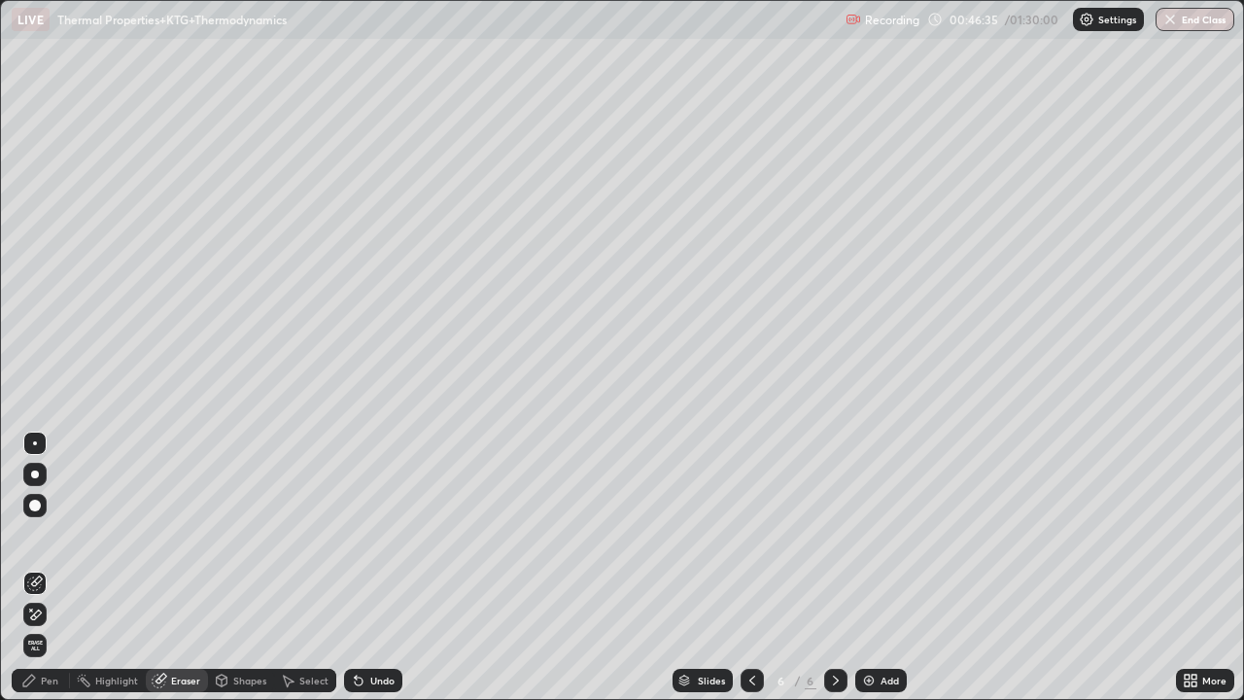
click at [48, 567] on div "Pen" at bounding box center [49, 680] width 17 height 10
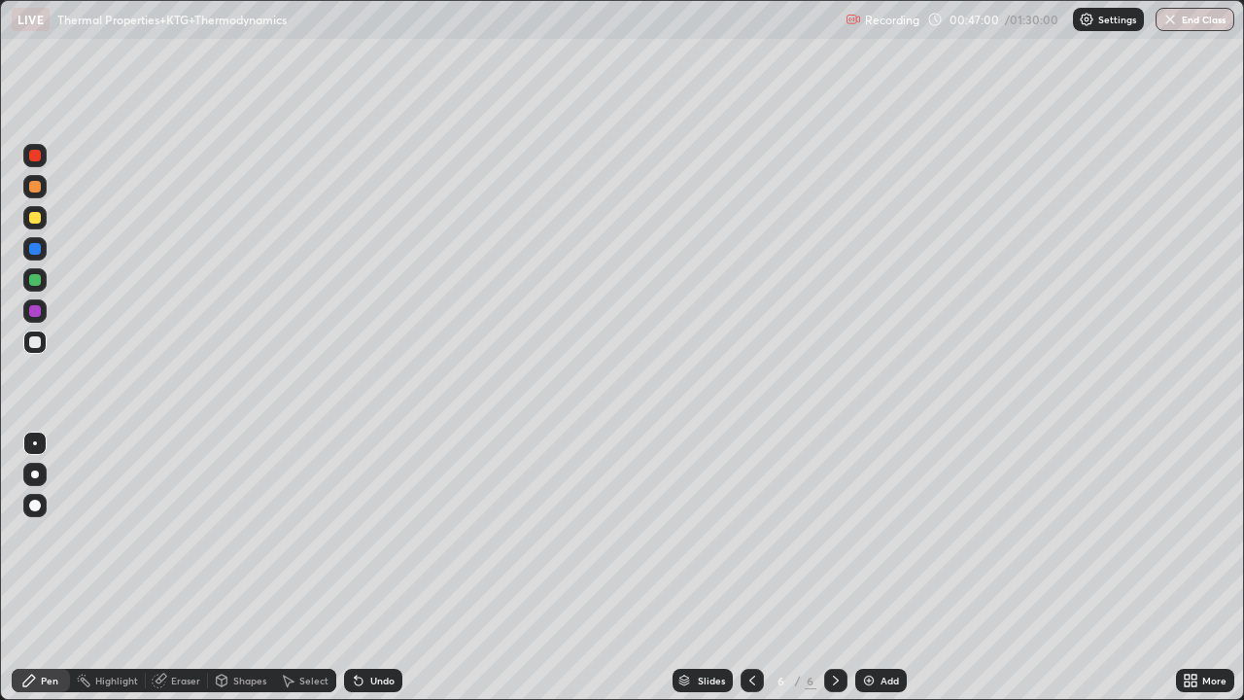
click at [370, 567] on div "Undo" at bounding box center [382, 680] width 24 height 10
click at [365, 567] on div "Undo" at bounding box center [373, 680] width 58 height 23
click at [358, 567] on div "Undo" at bounding box center [373, 680] width 58 height 23
click at [750, 567] on icon at bounding box center [752, 680] width 16 height 16
click at [834, 567] on icon at bounding box center [836, 680] width 16 height 16
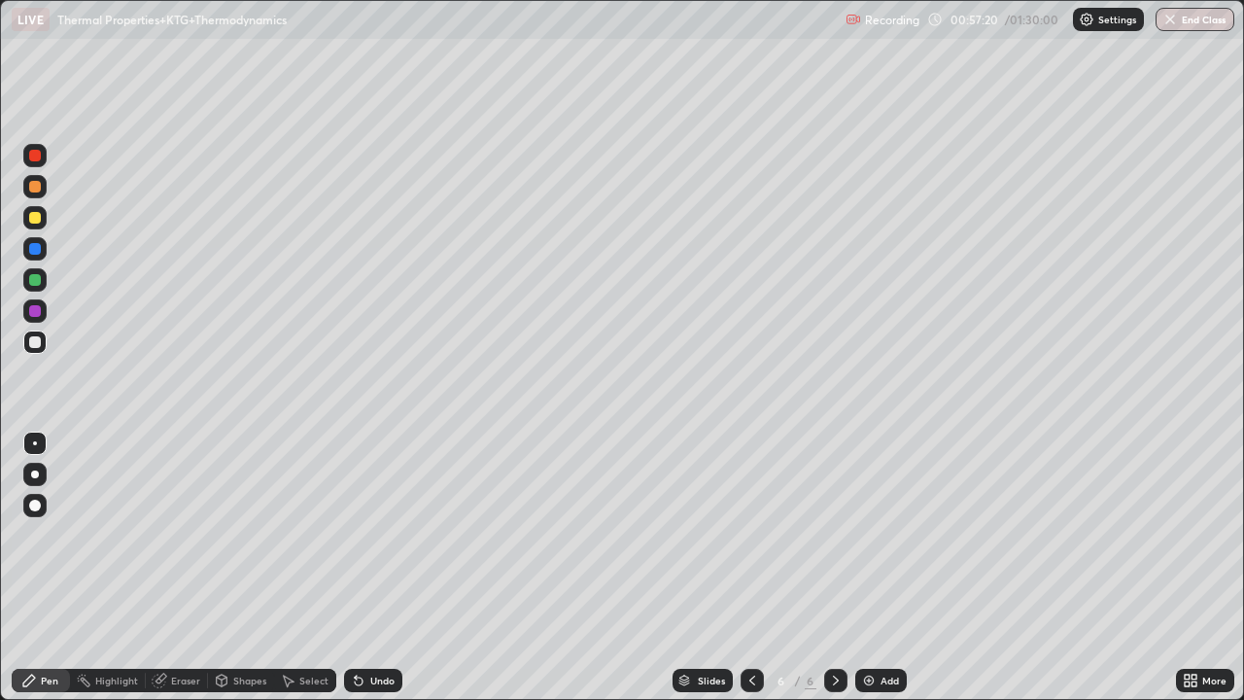
click at [861, 567] on img at bounding box center [869, 680] width 16 height 16
click at [35, 216] on div at bounding box center [35, 218] width 12 height 12
click at [34, 345] on div at bounding box center [35, 342] width 12 height 12
click at [35, 218] on div at bounding box center [35, 218] width 12 height 12
click at [40, 336] on div at bounding box center [34, 341] width 23 height 23
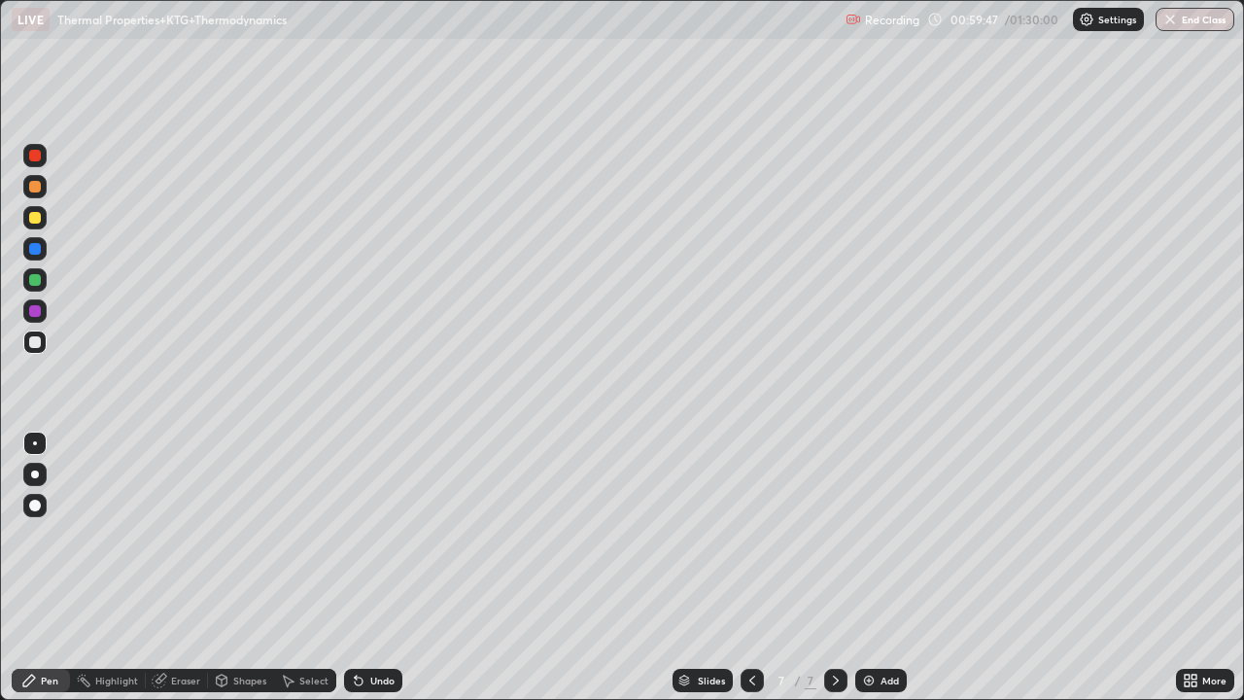
click at [33, 213] on div at bounding box center [35, 218] width 12 height 12
click at [36, 309] on div at bounding box center [35, 311] width 12 height 12
click at [39, 342] on div at bounding box center [35, 342] width 12 height 12
click at [355, 567] on icon at bounding box center [356, 676] width 2 height 2
click at [34, 218] on div at bounding box center [35, 218] width 12 height 12
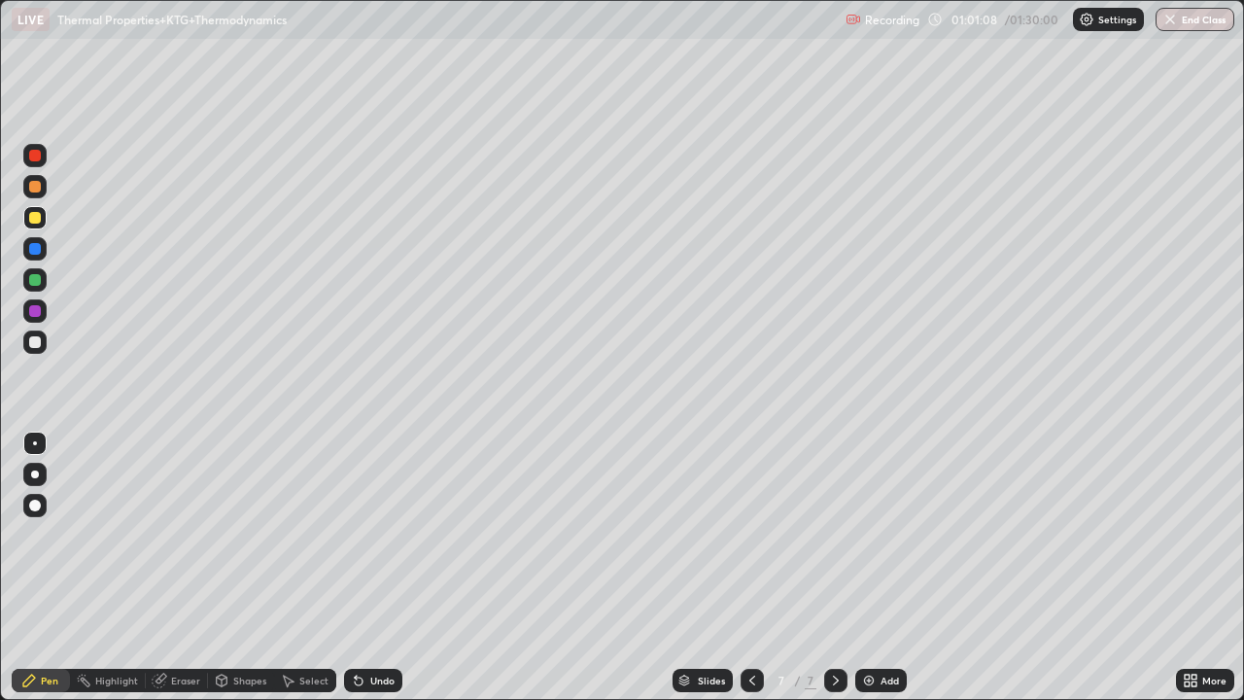
click at [355, 567] on icon at bounding box center [356, 676] width 2 height 2
click at [355, 567] on icon at bounding box center [359, 680] width 16 height 16
click at [356, 567] on icon at bounding box center [359, 681] width 8 height 8
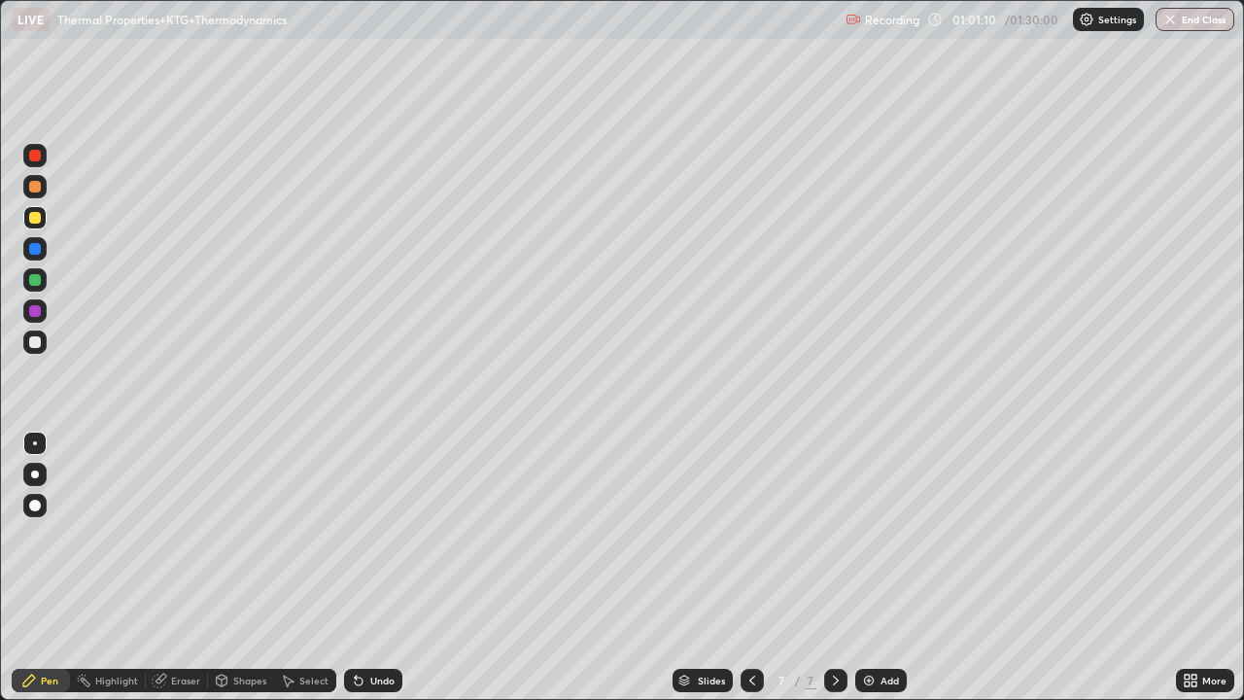
click at [356, 567] on icon at bounding box center [359, 681] width 8 height 8
click at [360, 567] on icon at bounding box center [359, 680] width 16 height 16
click at [875, 567] on div "Add" at bounding box center [880, 680] width 51 height 23
click at [358, 567] on icon at bounding box center [359, 681] width 8 height 8
click at [32, 343] on div at bounding box center [35, 342] width 12 height 12
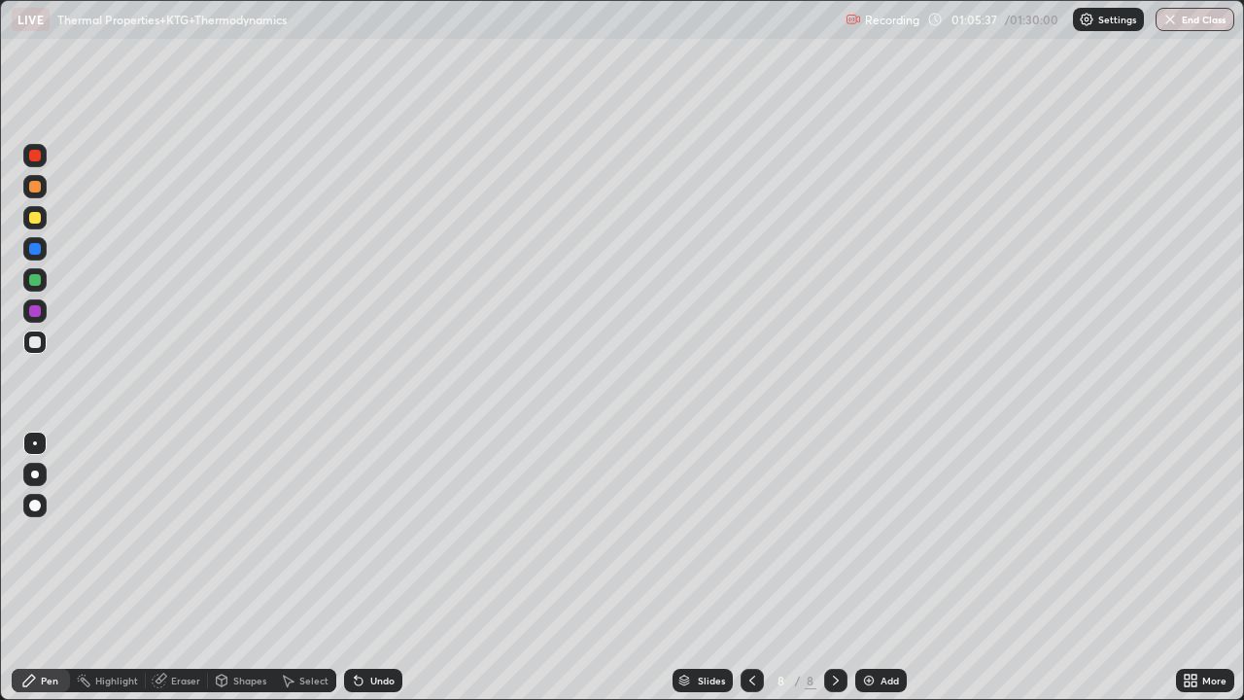
click at [29, 222] on div at bounding box center [34, 217] width 23 height 23
click at [157, 567] on div "Eraser" at bounding box center [177, 680] width 62 height 23
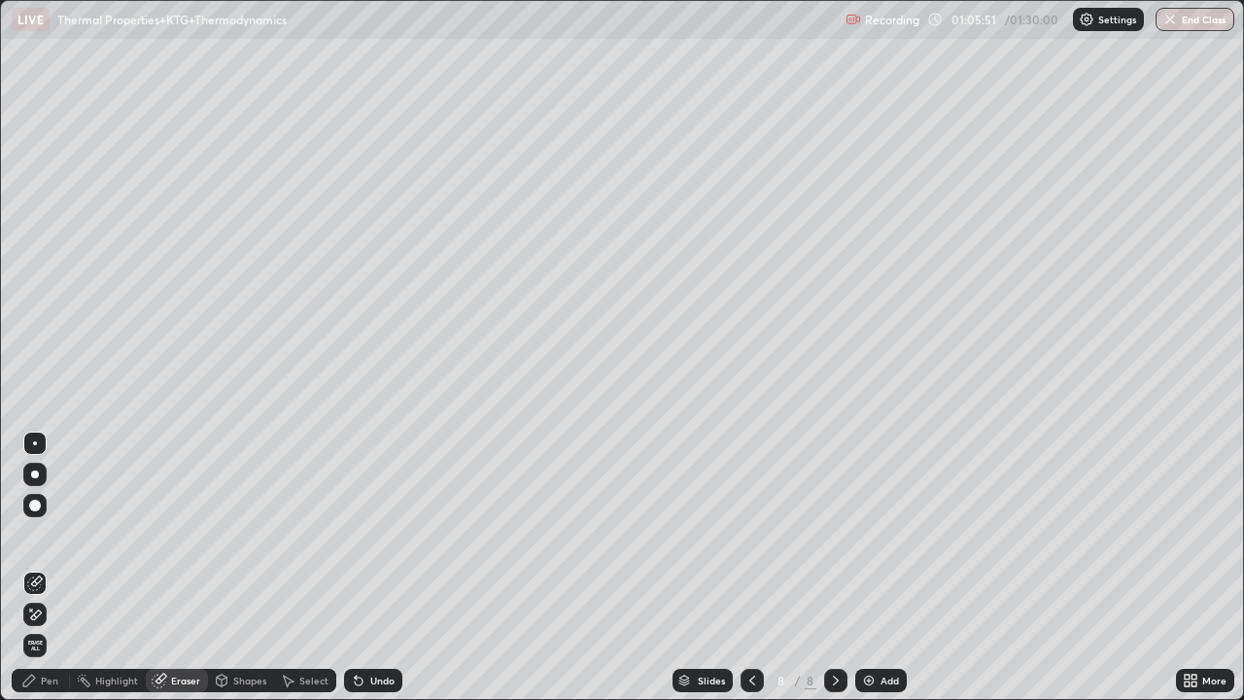
click at [53, 567] on div "Pen" at bounding box center [49, 680] width 17 height 10
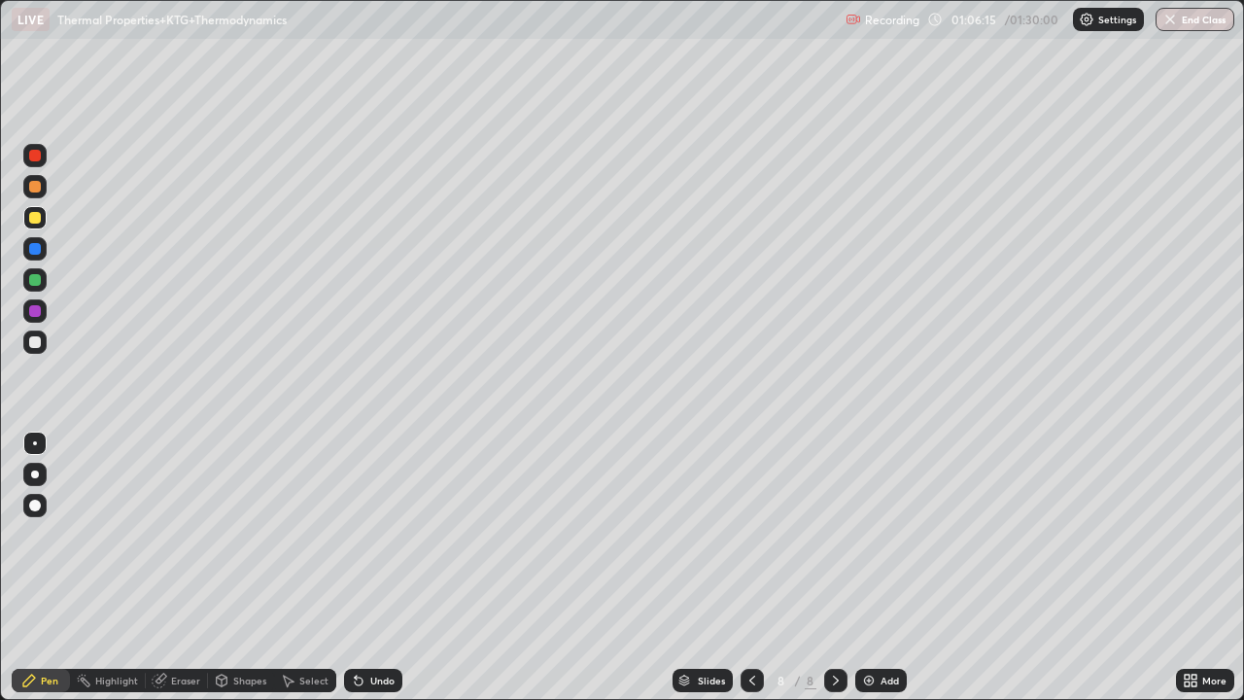
click at [33, 337] on div at bounding box center [35, 342] width 12 height 12
click at [361, 567] on icon at bounding box center [359, 680] width 16 height 16
click at [366, 567] on div "Undo" at bounding box center [373, 680] width 58 height 23
click at [35, 216] on div at bounding box center [35, 218] width 12 height 12
click at [182, 567] on div "Eraser" at bounding box center [177, 680] width 62 height 23
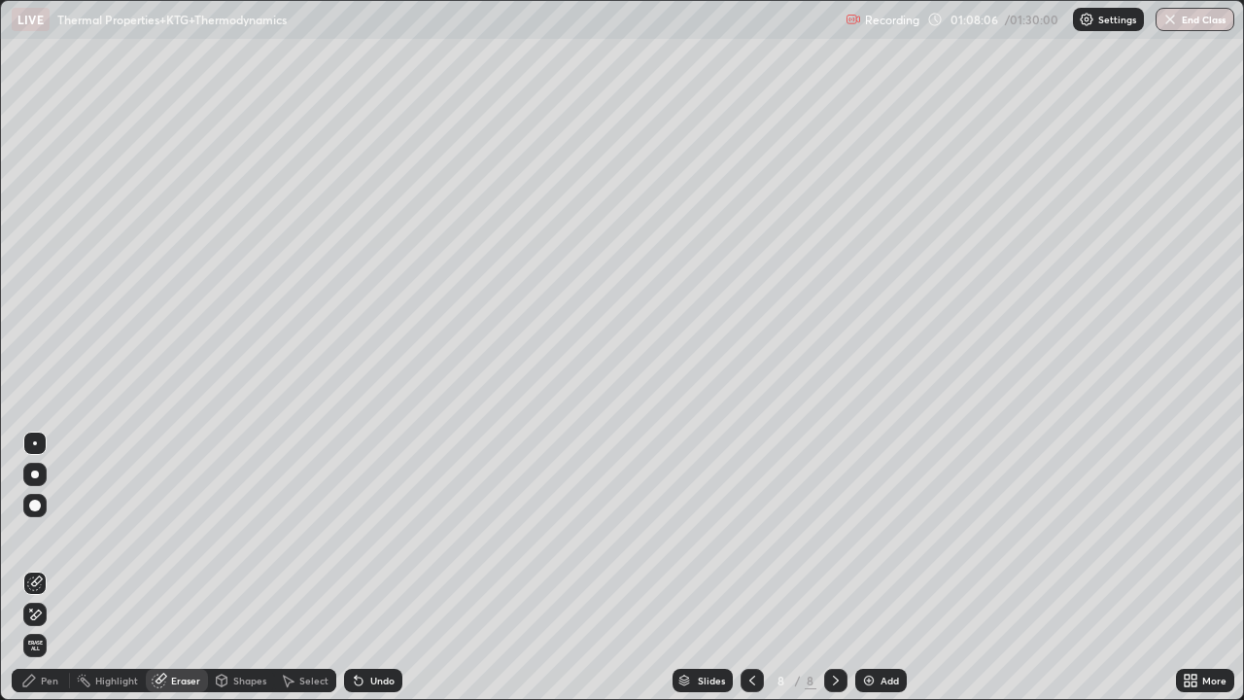
click at [47, 567] on div "Pen" at bounding box center [41, 680] width 58 height 23
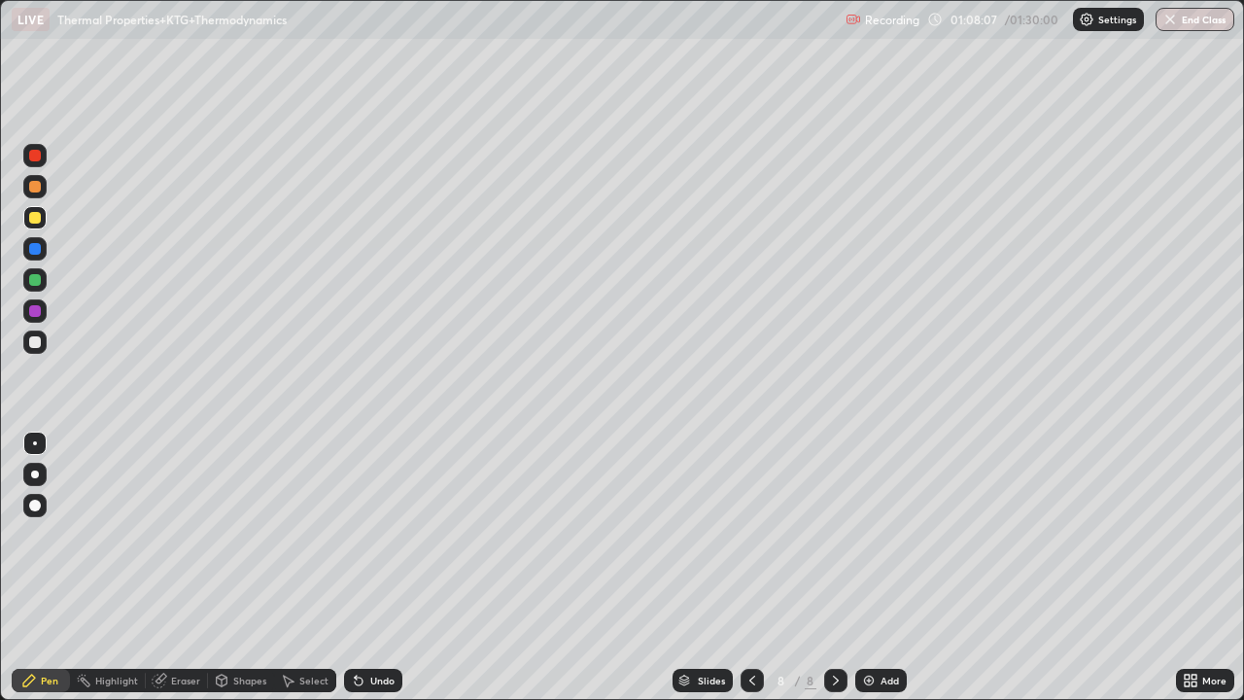
click at [43, 342] on div at bounding box center [34, 341] width 23 height 23
click at [179, 567] on div "Eraser" at bounding box center [185, 680] width 29 height 10
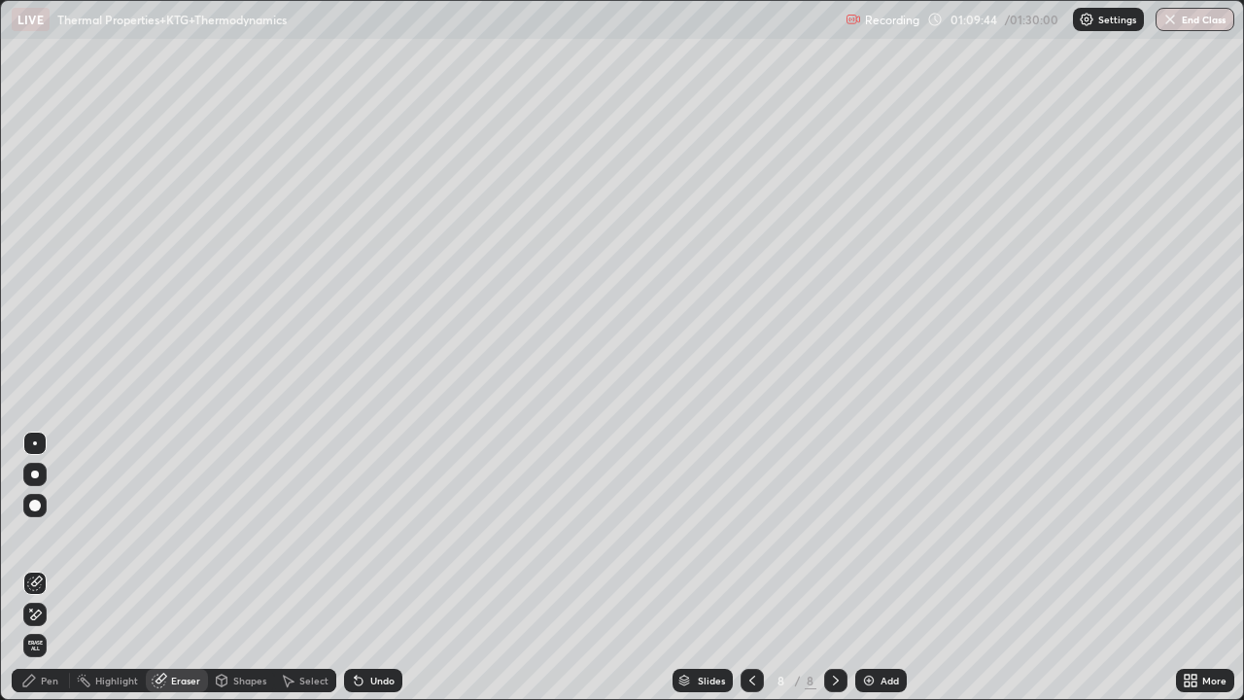
click at [56, 567] on div "Pen" at bounding box center [41, 680] width 58 height 23
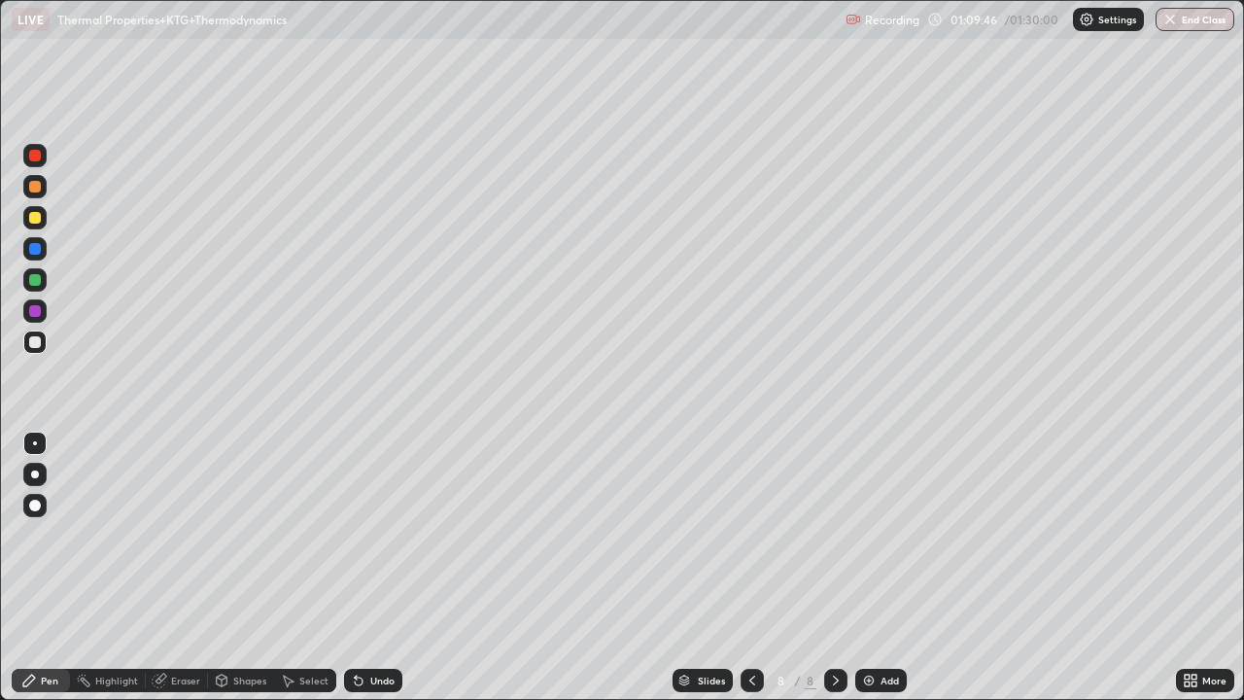
click at [171, 567] on div "Eraser" at bounding box center [185, 680] width 29 height 10
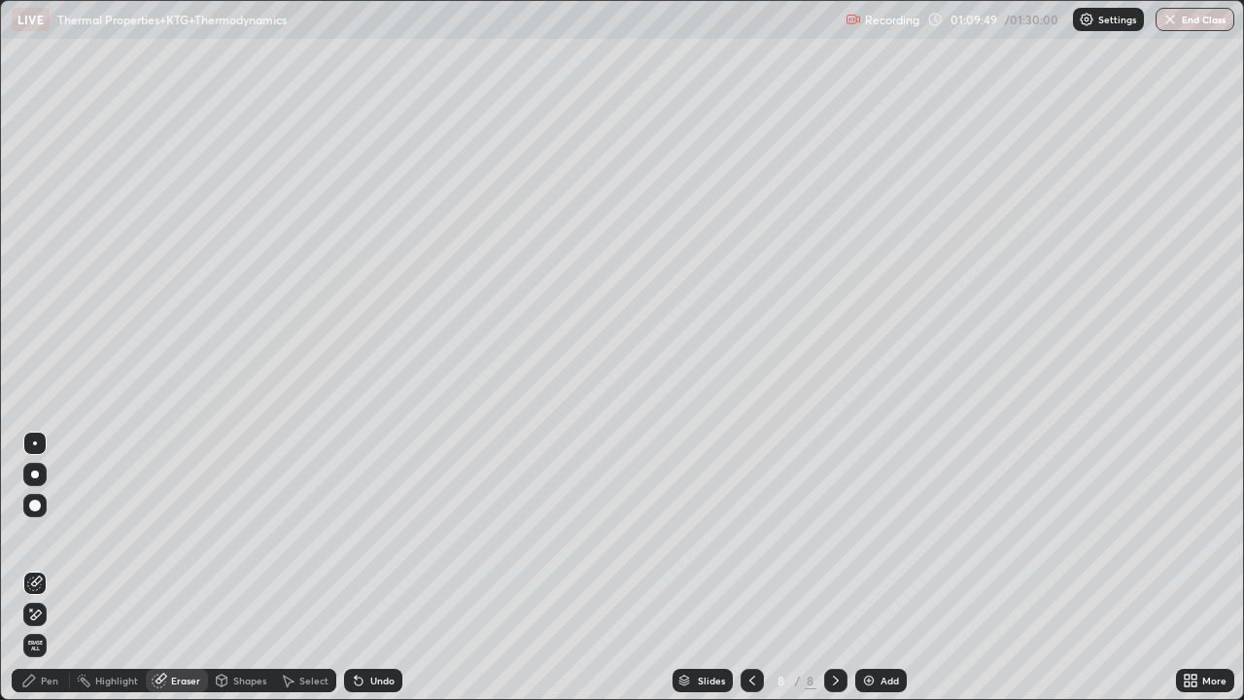
click at [48, 567] on div "Pen" at bounding box center [41, 680] width 58 height 23
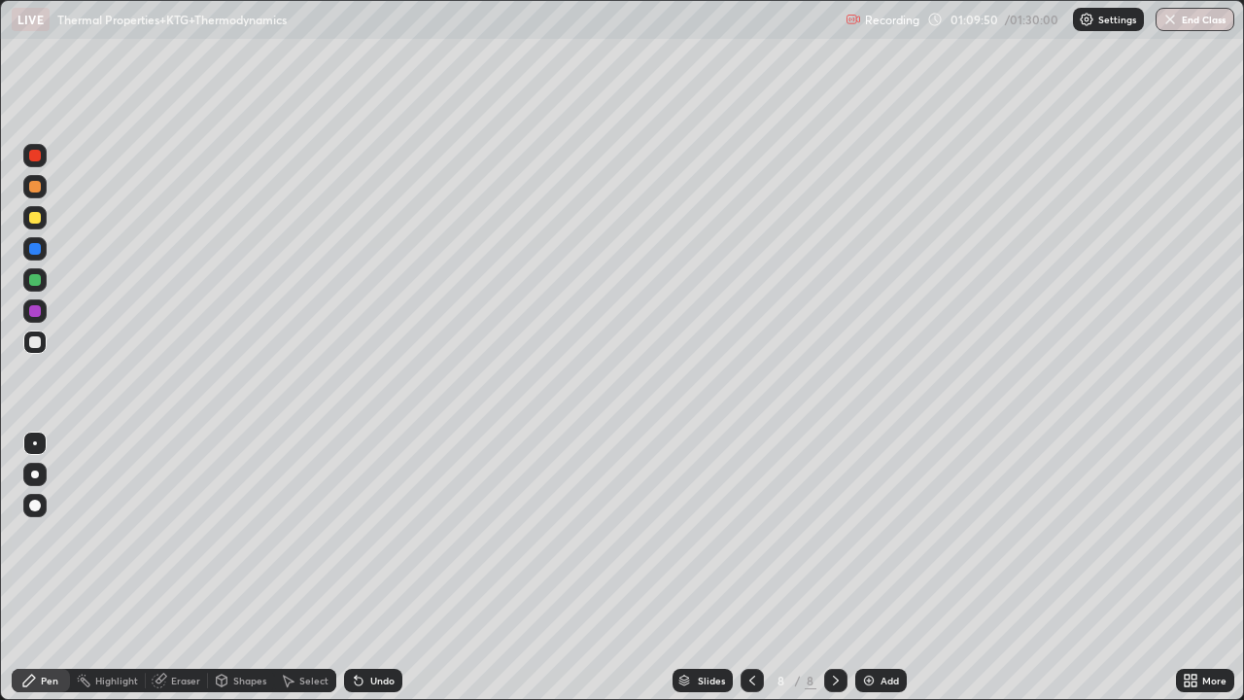
click at [35, 343] on div at bounding box center [35, 342] width 12 height 12
click at [858, 567] on div "Add" at bounding box center [880, 680] width 51 height 23
click at [32, 188] on div at bounding box center [35, 187] width 12 height 12
click at [359, 567] on div "Undo" at bounding box center [373, 680] width 58 height 23
click at [38, 184] on div at bounding box center [35, 187] width 12 height 12
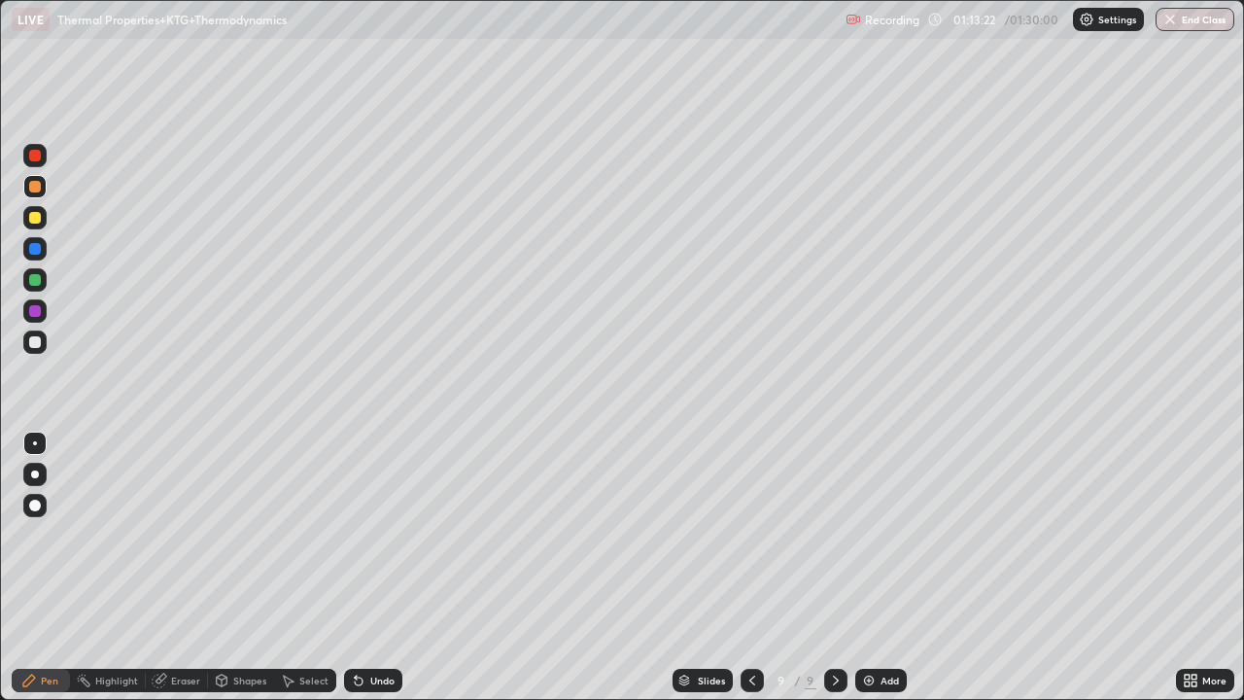
click at [34, 185] on div at bounding box center [35, 187] width 12 height 12
click at [33, 338] on div at bounding box center [35, 342] width 12 height 12
click at [356, 567] on icon at bounding box center [359, 681] width 8 height 8
click at [362, 567] on icon at bounding box center [359, 680] width 16 height 16
click at [366, 567] on div "Undo" at bounding box center [373, 680] width 58 height 23
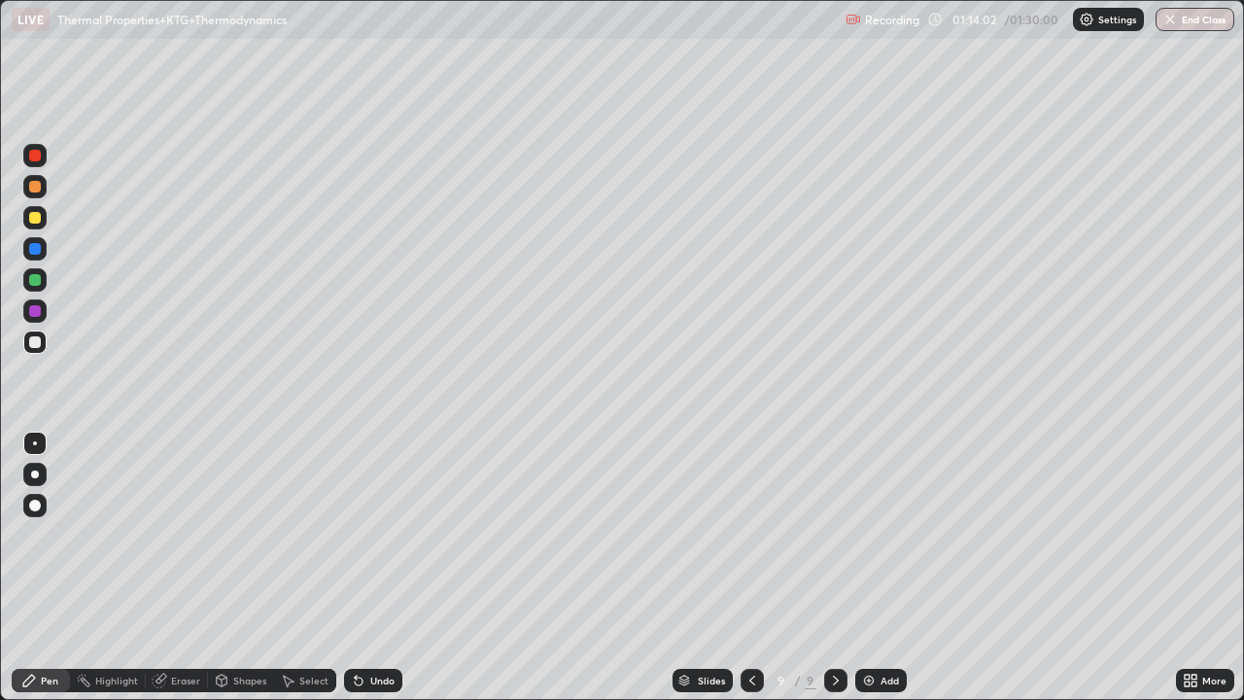
click at [24, 223] on div at bounding box center [34, 217] width 23 height 23
click at [355, 567] on icon at bounding box center [356, 676] width 2 height 2
click at [27, 219] on div at bounding box center [34, 217] width 23 height 23
click at [38, 341] on div at bounding box center [35, 342] width 12 height 12
click at [355, 567] on icon at bounding box center [359, 681] width 8 height 8
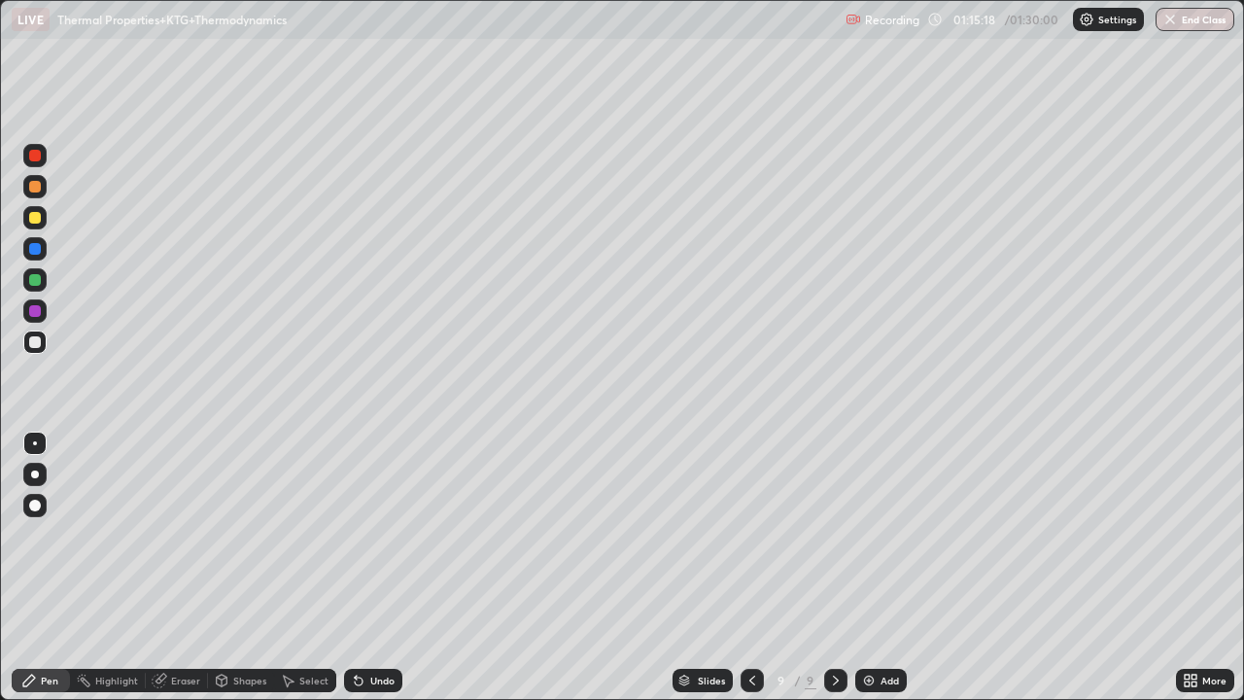
click at [26, 314] on div at bounding box center [34, 310] width 23 height 23
click at [29, 214] on div at bounding box center [34, 217] width 23 height 23
click at [41, 331] on div at bounding box center [34, 341] width 23 height 23
click at [370, 567] on div "Undo" at bounding box center [382, 680] width 24 height 10
click at [375, 567] on div "Undo" at bounding box center [373, 680] width 58 height 23
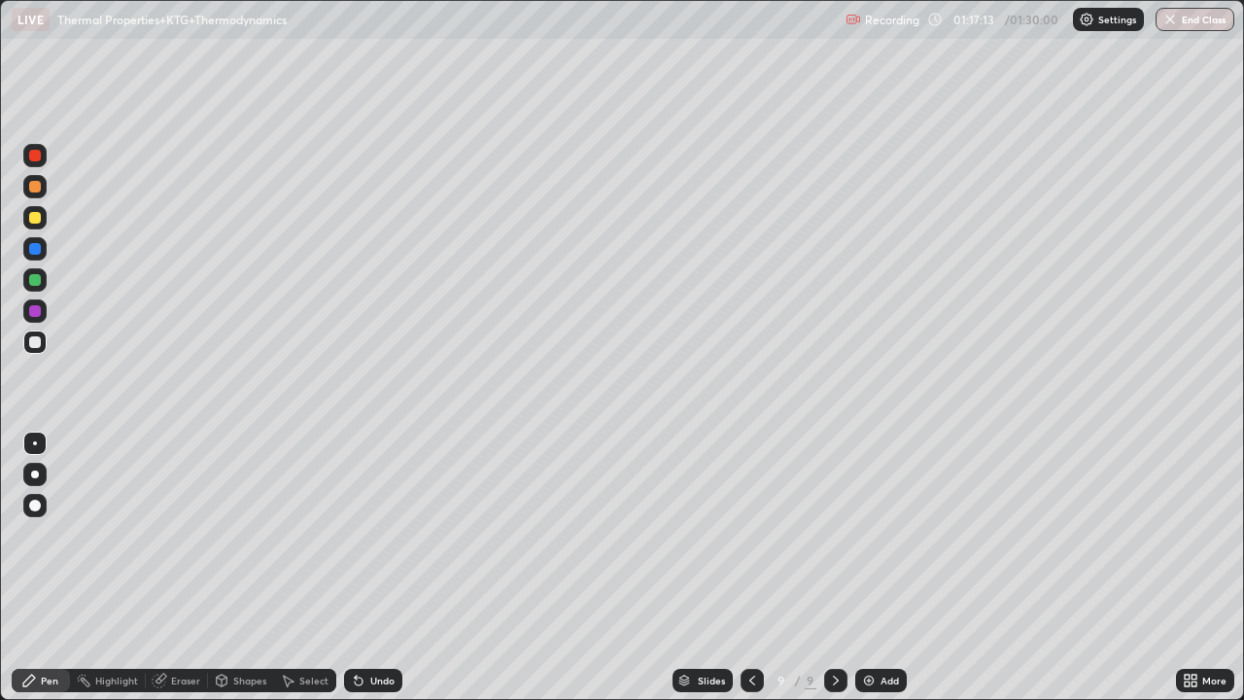
click at [368, 567] on div "Undo" at bounding box center [373, 680] width 58 height 23
click at [36, 310] on div at bounding box center [35, 311] width 12 height 12
click at [370, 567] on div "Undo" at bounding box center [382, 680] width 24 height 10
click at [36, 346] on div at bounding box center [35, 342] width 12 height 12
click at [299, 567] on div "Select" at bounding box center [313, 680] width 29 height 10
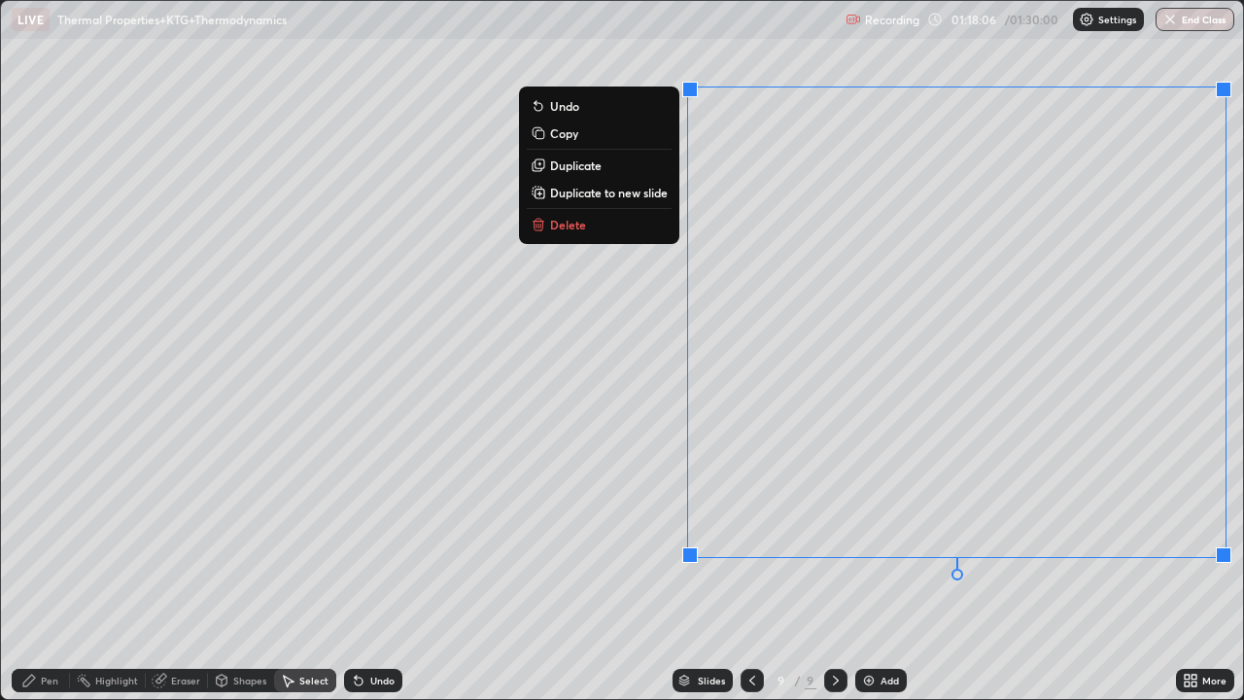
click at [633, 196] on p "Duplicate to new slide" at bounding box center [609, 193] width 118 height 16
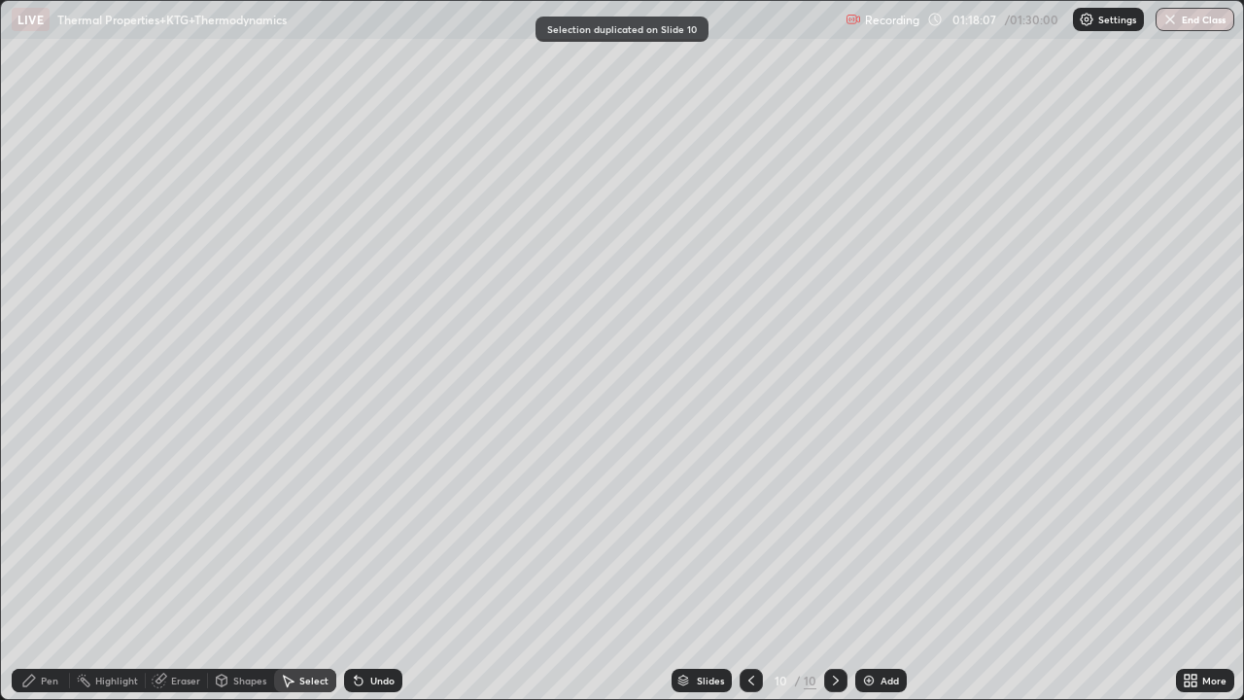
click at [51, 567] on div "Pen" at bounding box center [41, 680] width 58 height 23
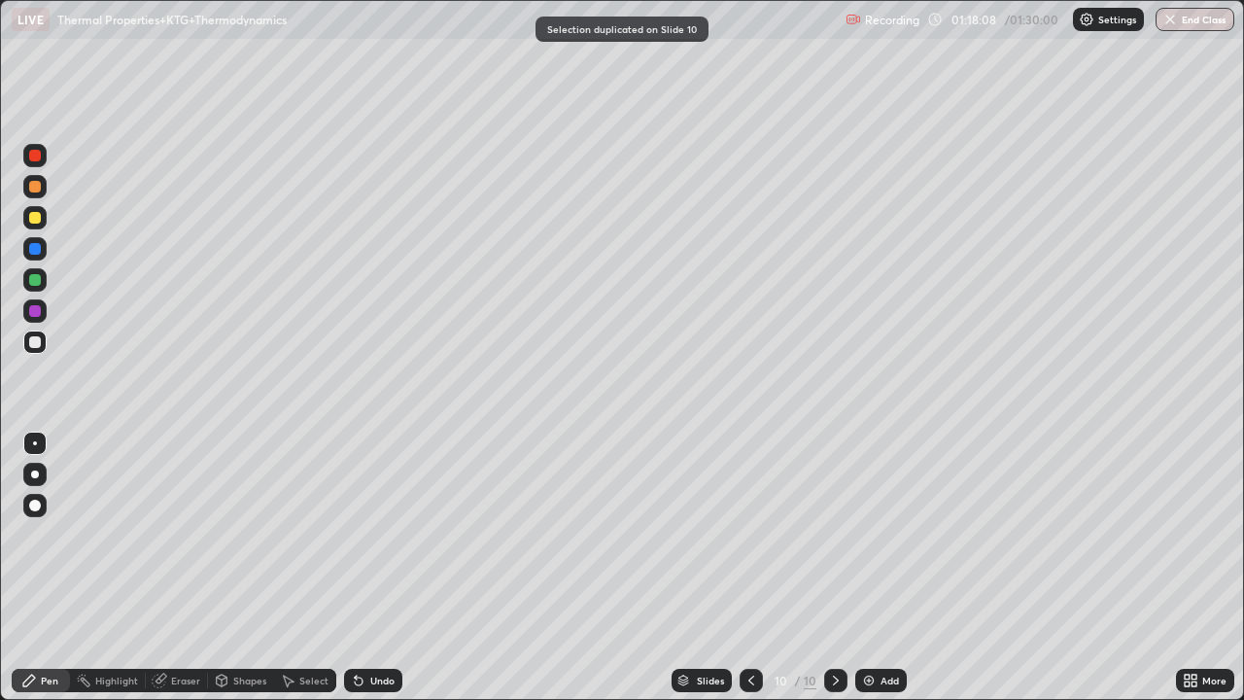
click at [39, 347] on div at bounding box center [34, 341] width 23 height 23
click at [34, 213] on div at bounding box center [35, 218] width 12 height 12
click at [35, 156] on div at bounding box center [35, 156] width 12 height 12
click at [40, 337] on div at bounding box center [34, 341] width 23 height 23
click at [871, 567] on img at bounding box center [869, 680] width 16 height 16
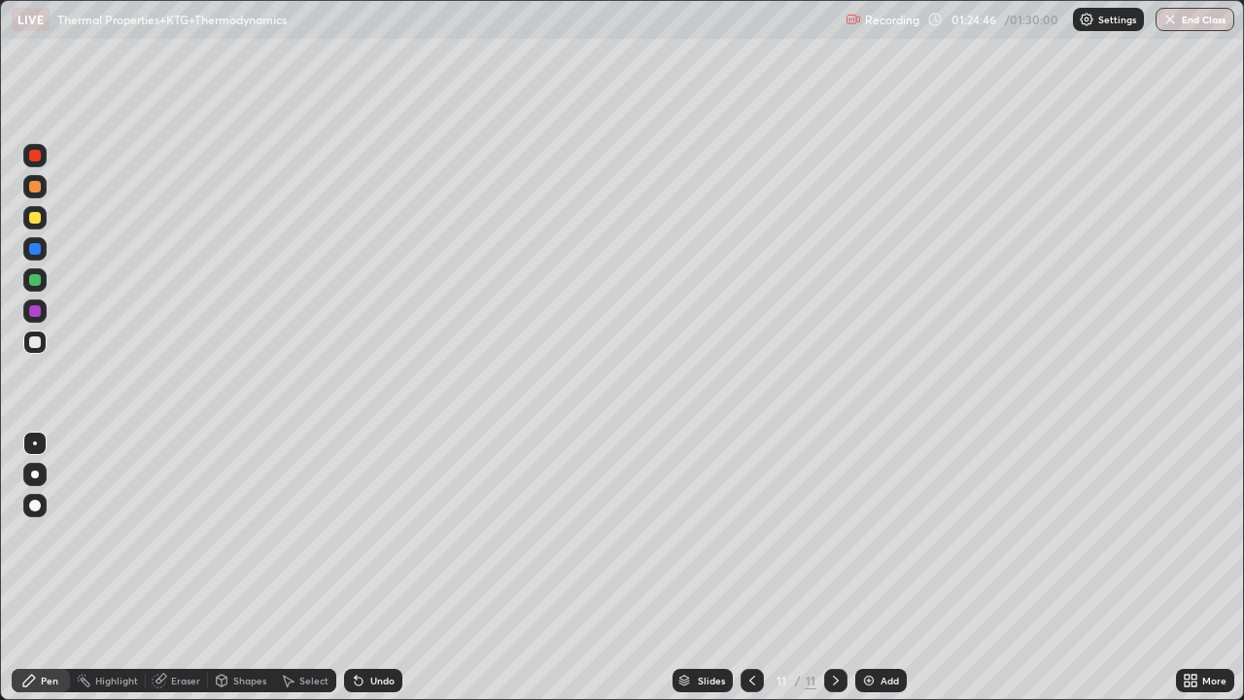
click at [35, 219] on div at bounding box center [35, 218] width 12 height 12
click at [38, 186] on div at bounding box center [35, 187] width 12 height 12
click at [355, 567] on icon at bounding box center [356, 676] width 2 height 2
click at [33, 344] on div at bounding box center [35, 342] width 12 height 12
click at [33, 177] on div at bounding box center [34, 186] width 23 height 23
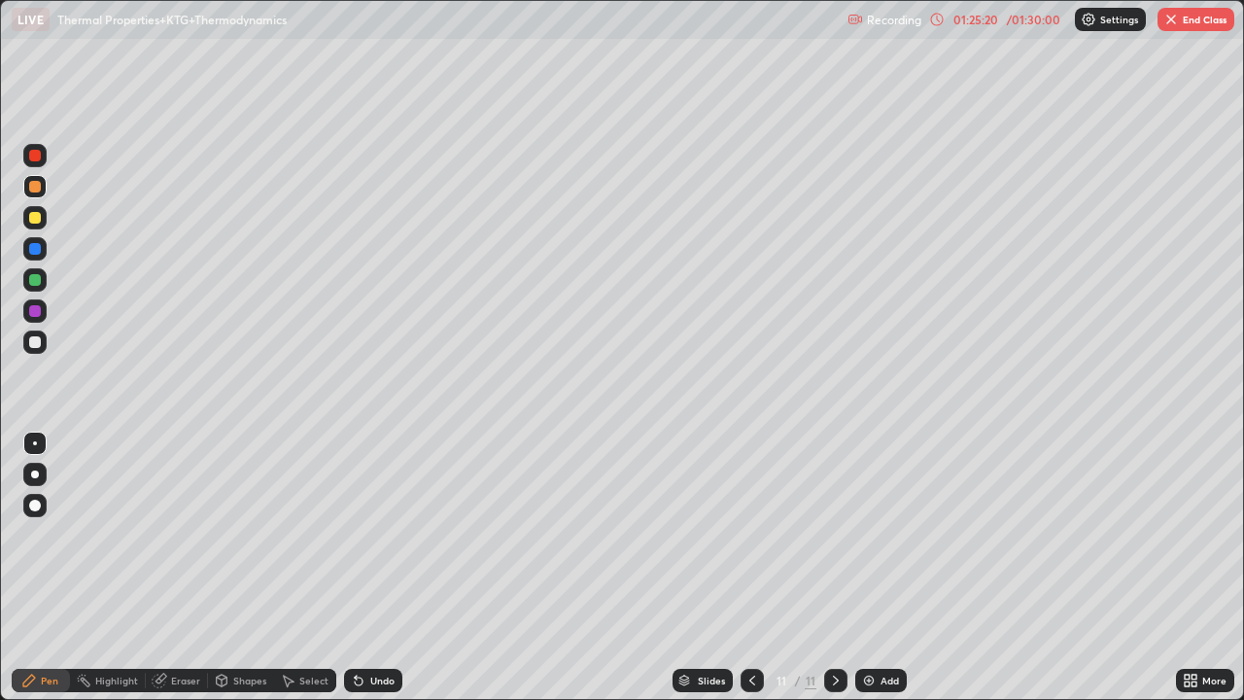
click at [40, 339] on div at bounding box center [35, 342] width 12 height 12
click at [355, 567] on icon at bounding box center [356, 676] width 2 height 2
click at [42, 344] on div at bounding box center [34, 341] width 23 height 23
click at [196, 567] on div "Eraser" at bounding box center [177, 680] width 62 height 23
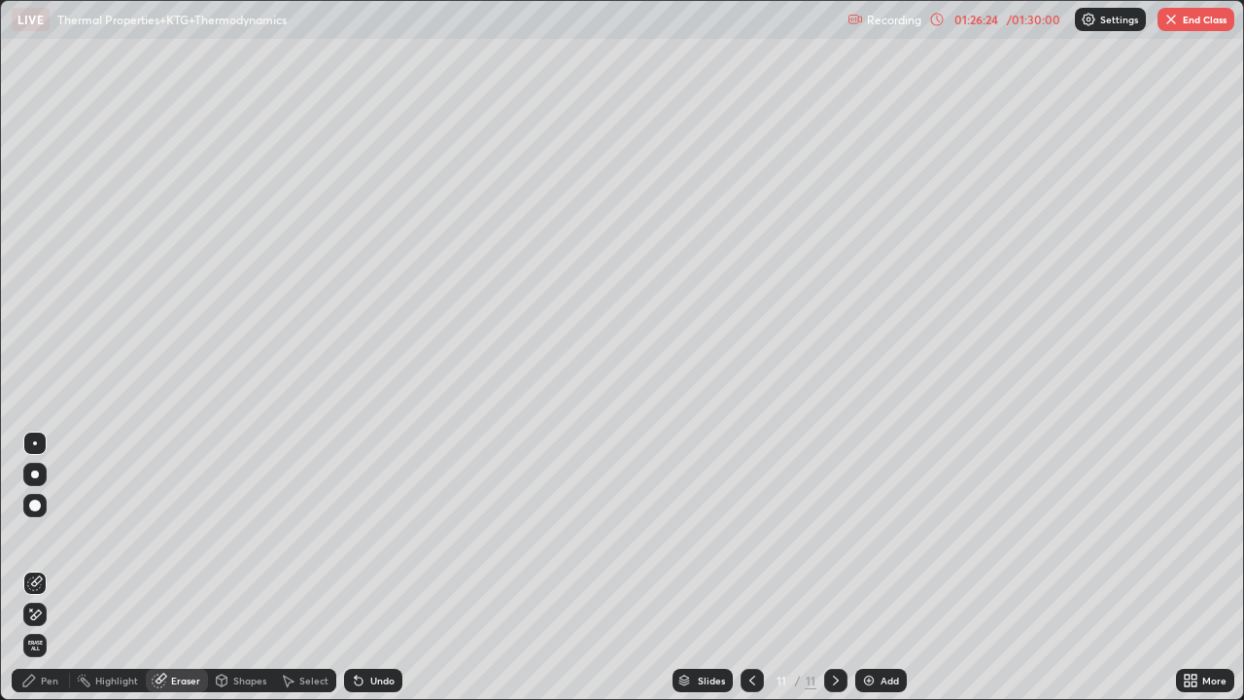
click at [50, 567] on div "Pen" at bounding box center [49, 680] width 17 height 10
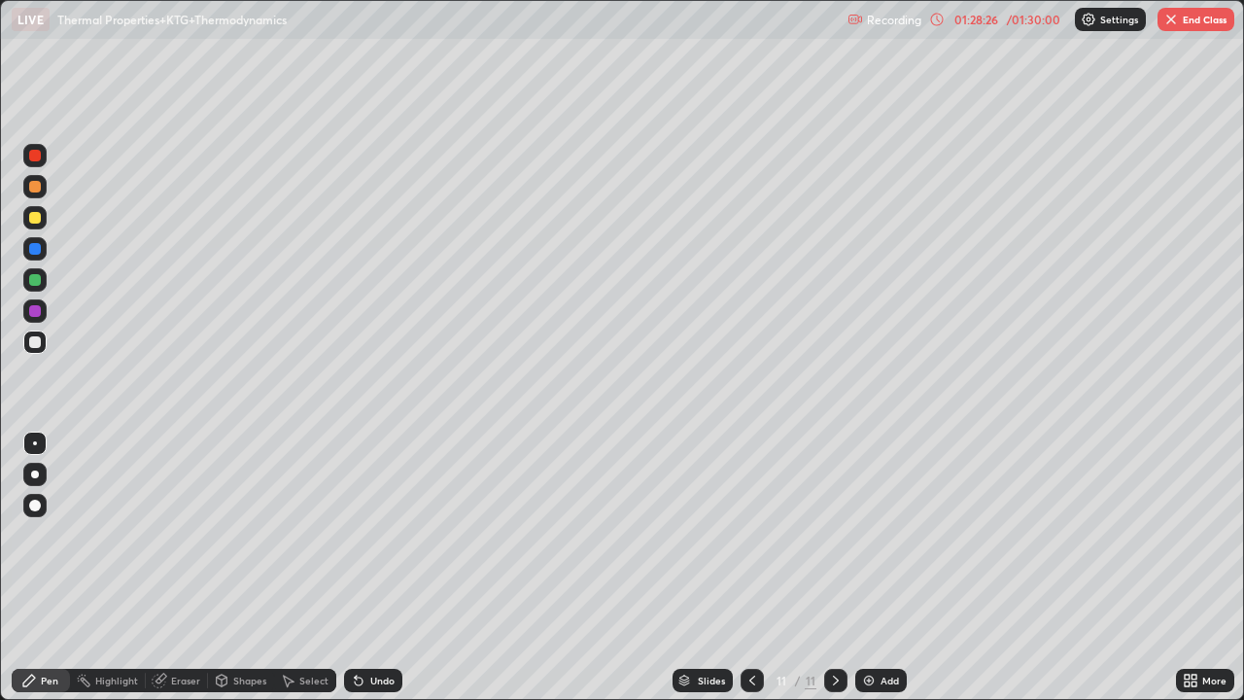
click at [185, 567] on div "Eraser" at bounding box center [177, 680] width 62 height 23
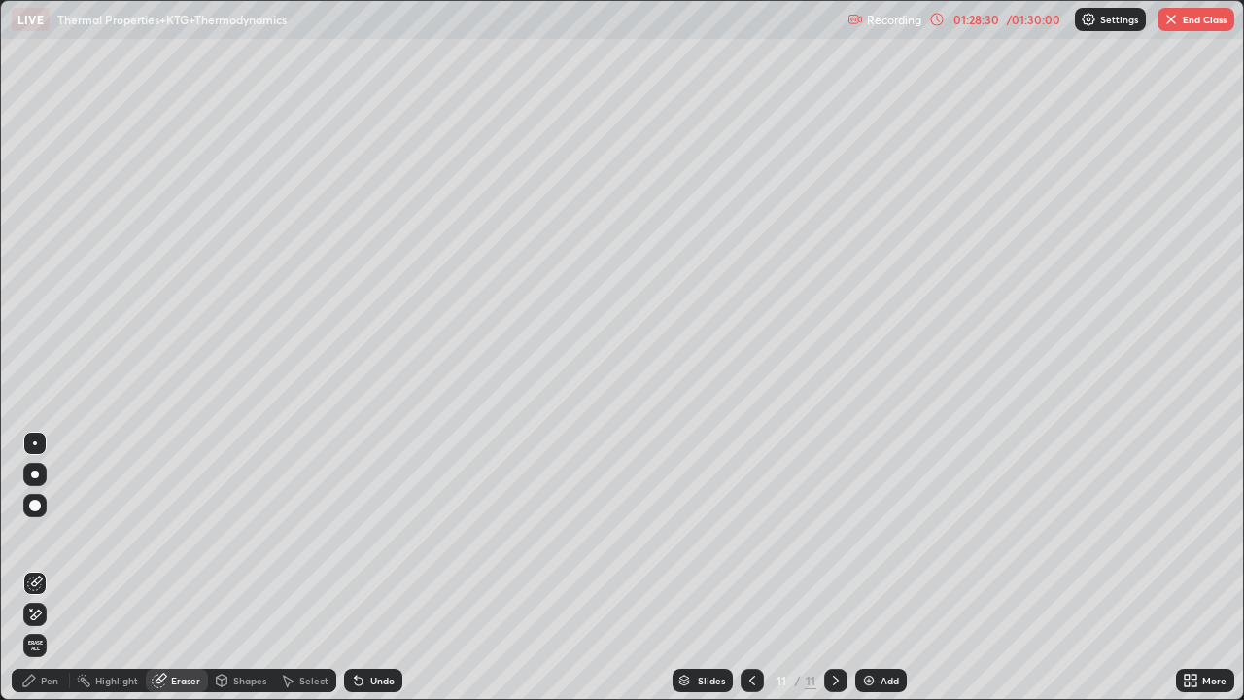
click at [53, 567] on div "Pen" at bounding box center [49, 680] width 17 height 10
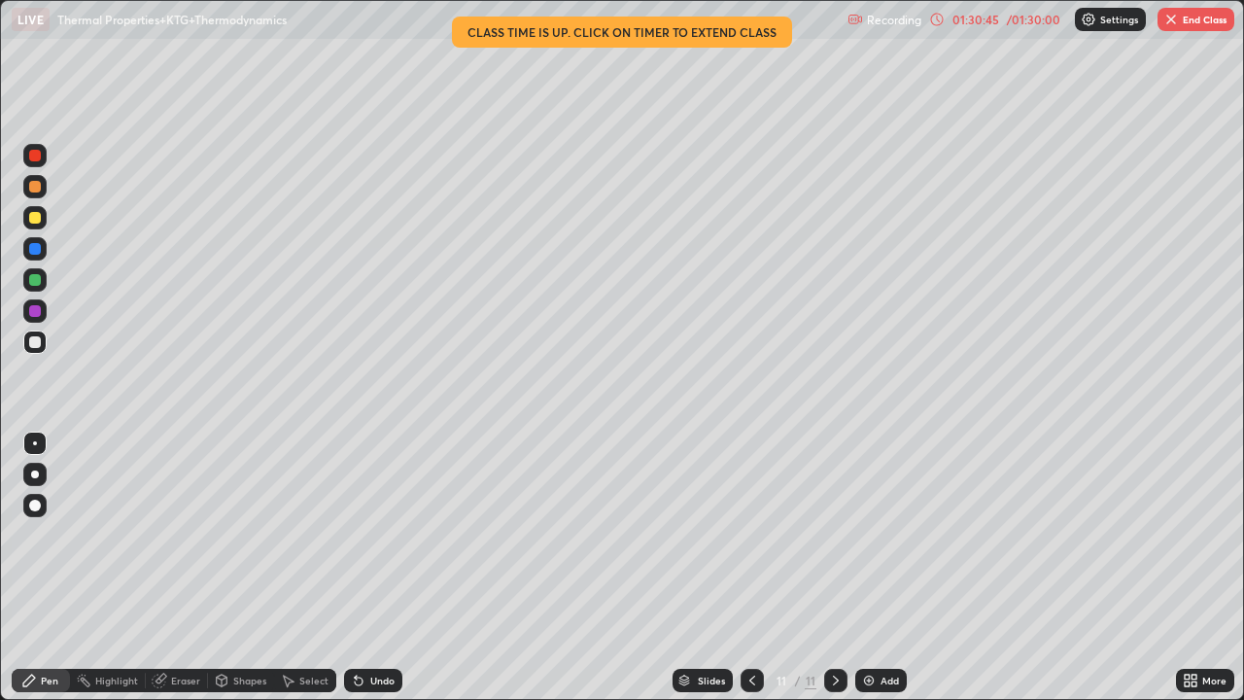
click at [1170, 17] on img "button" at bounding box center [1171, 20] width 16 height 16
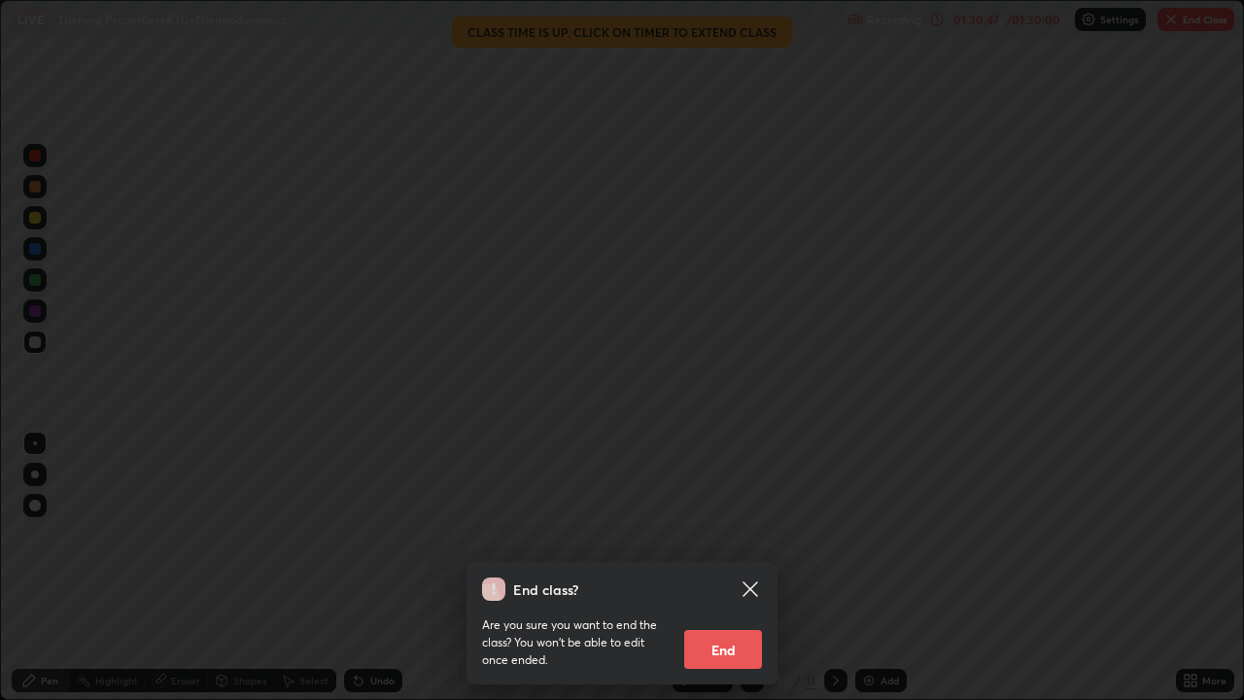
click at [746, 567] on icon at bounding box center [749, 588] width 15 height 15
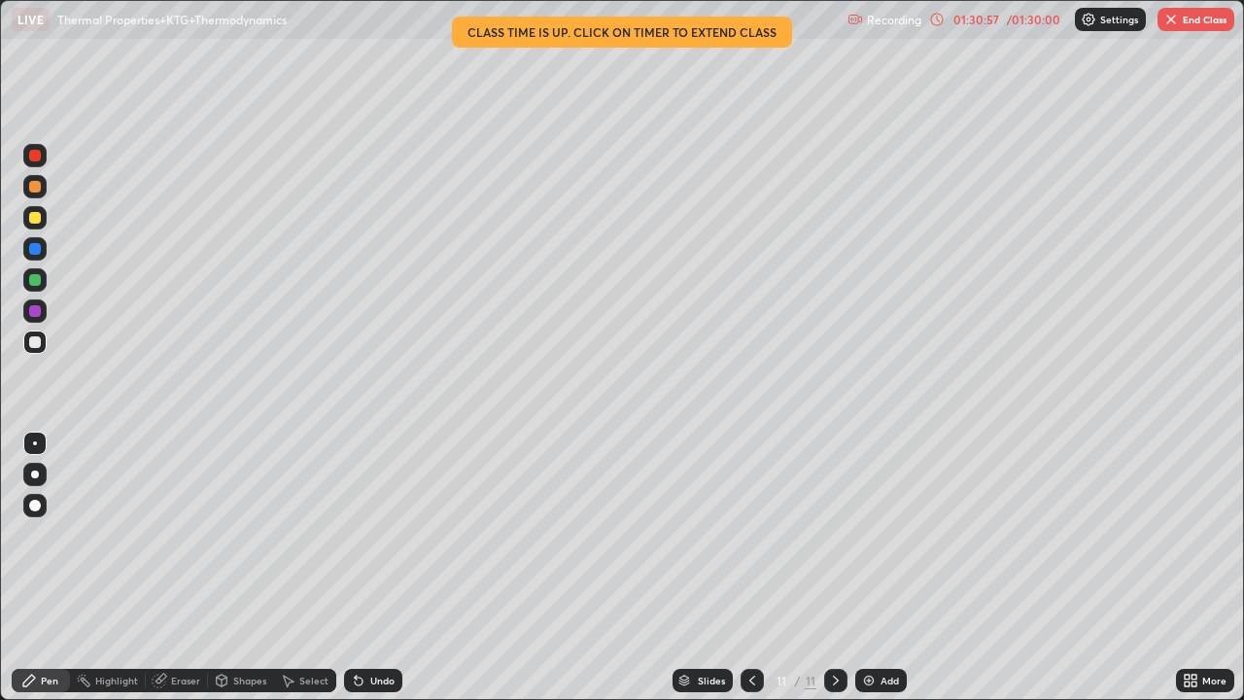
click at [750, 567] on icon at bounding box center [752, 680] width 16 height 16
click at [1187, 23] on button "End Class" at bounding box center [1195, 19] width 77 height 23
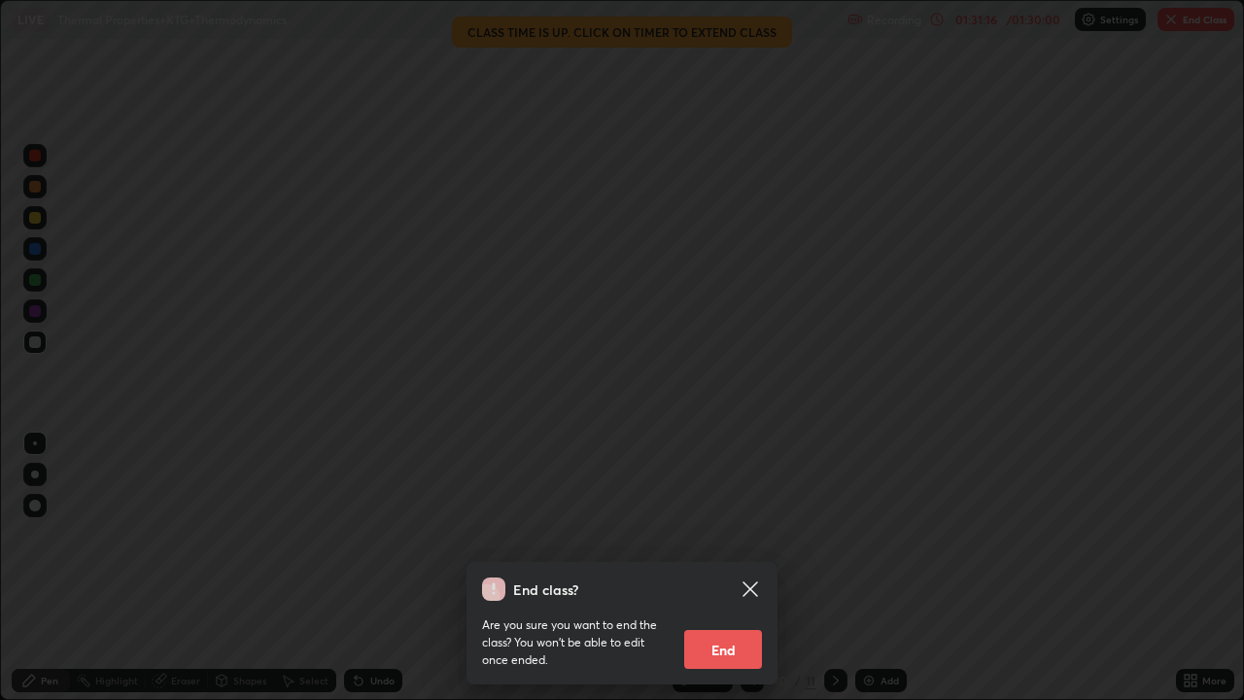
click at [737, 567] on button "End" at bounding box center [723, 649] width 78 height 39
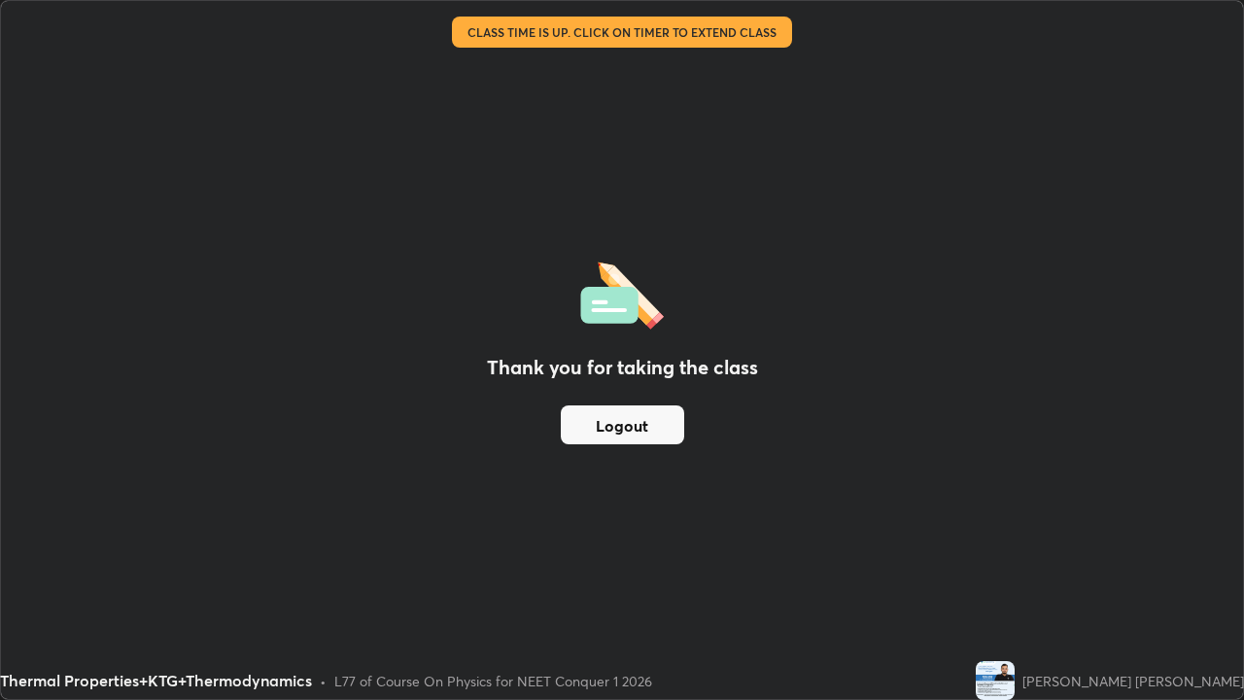
click at [629, 429] on button "Logout" at bounding box center [622, 424] width 123 height 39
click at [631, 438] on button "Logout" at bounding box center [622, 424] width 123 height 39
